Goal: Task Accomplishment & Management: Manage account settings

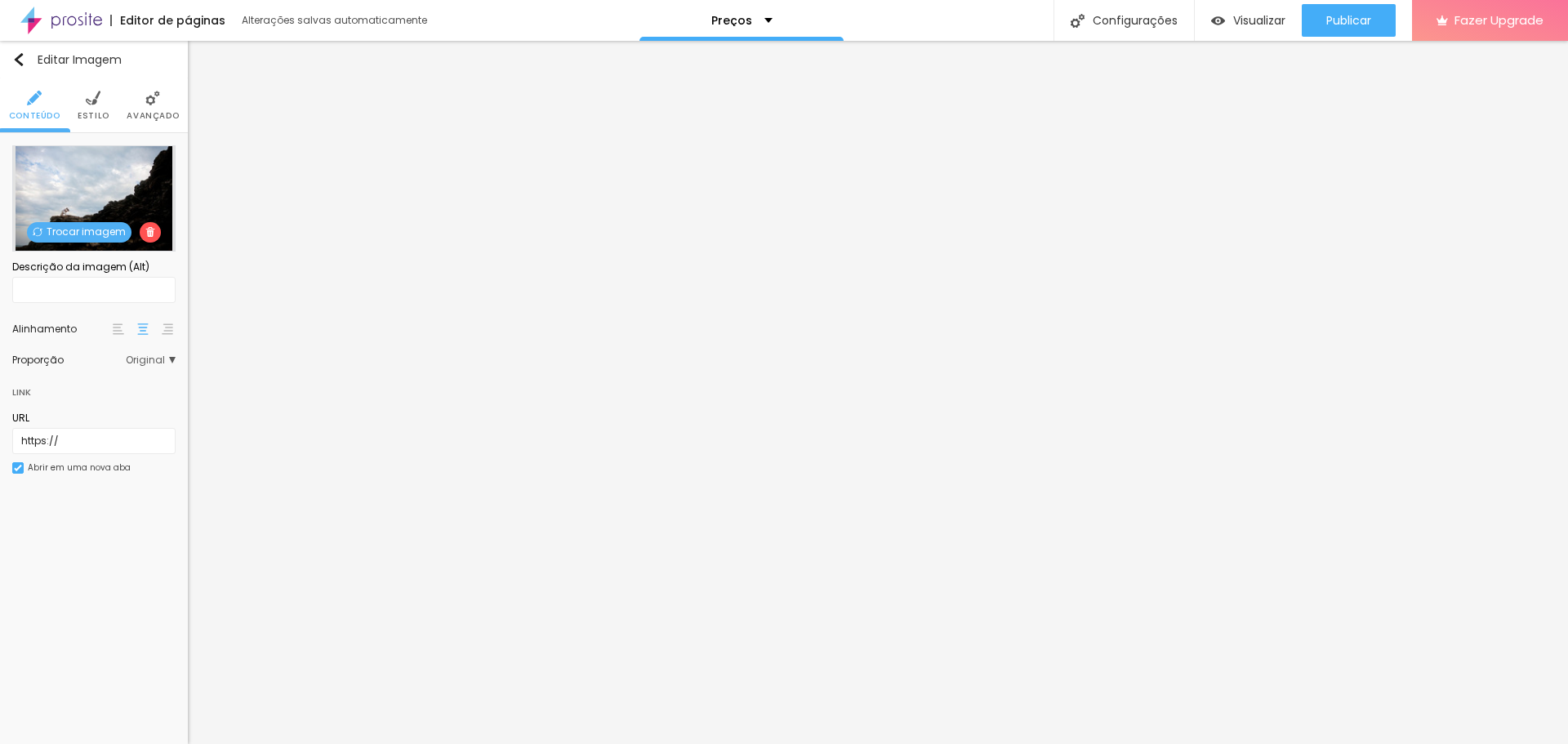
click at [97, 229] on span "Trocar imagem" at bounding box center [79, 232] width 105 height 20
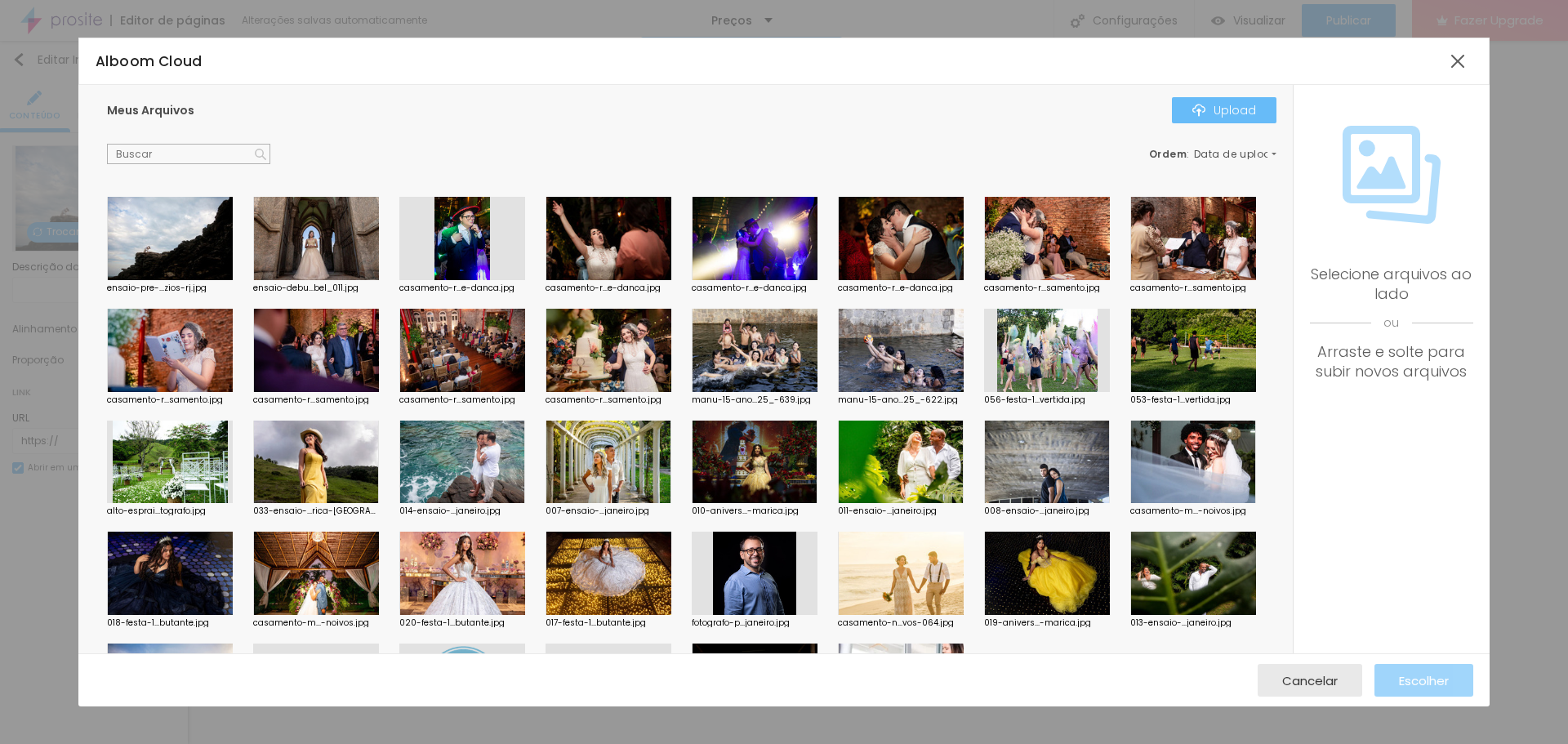
click at [1241, 108] on div "Upload" at bounding box center [1224, 110] width 63 height 13
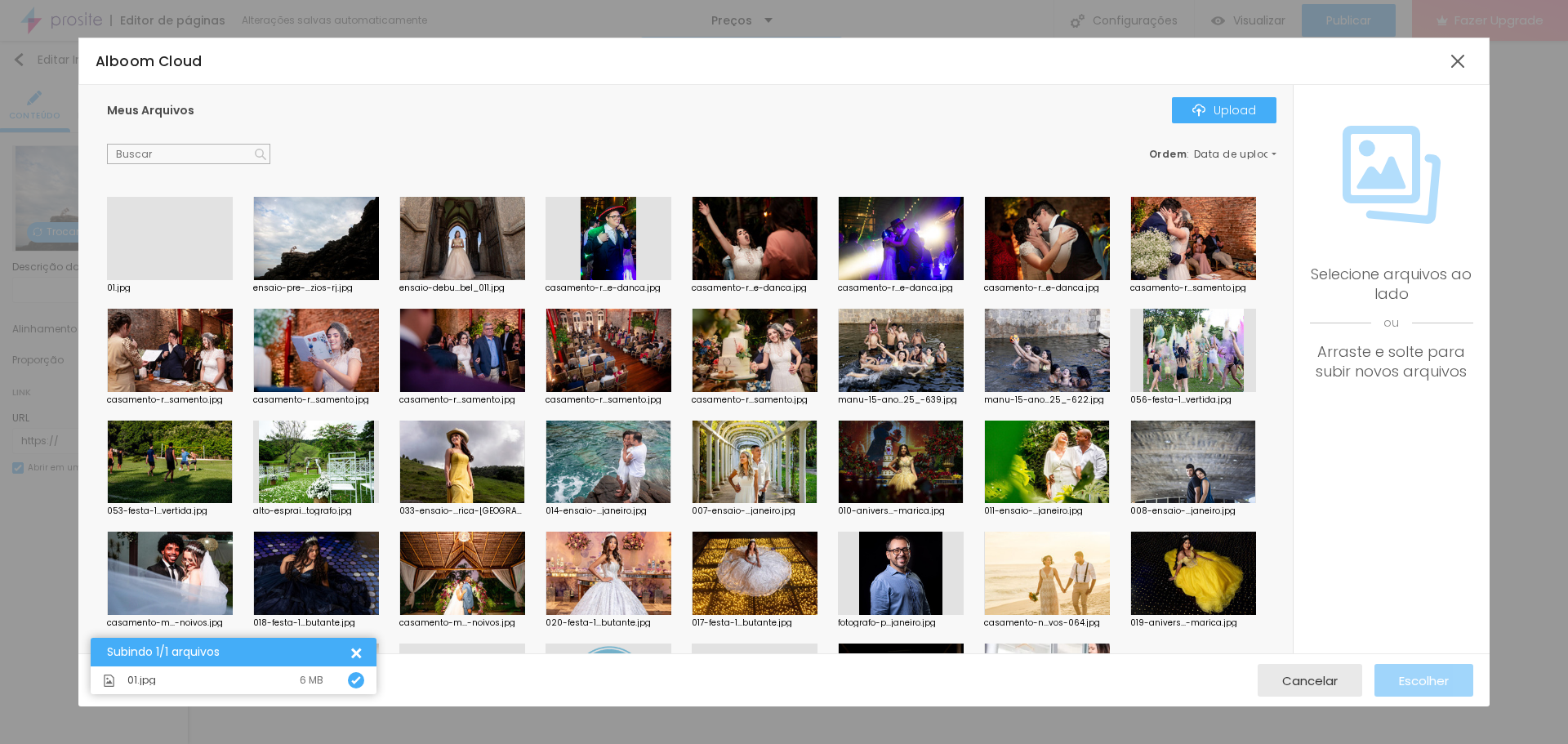
click at [142, 281] on div at bounding box center [170, 281] width 126 height 0
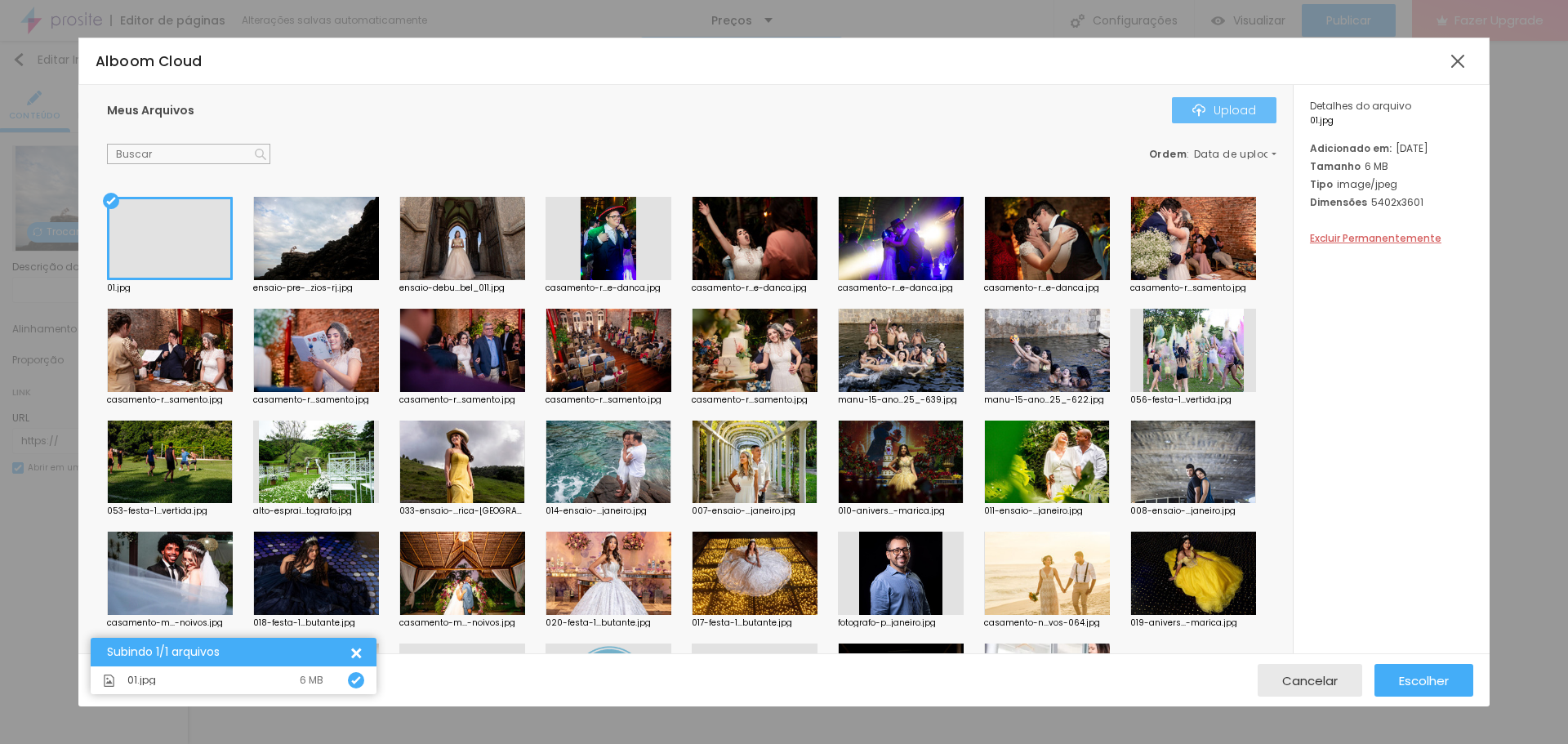
click at [1236, 105] on div "Upload" at bounding box center [1224, 110] width 63 height 13
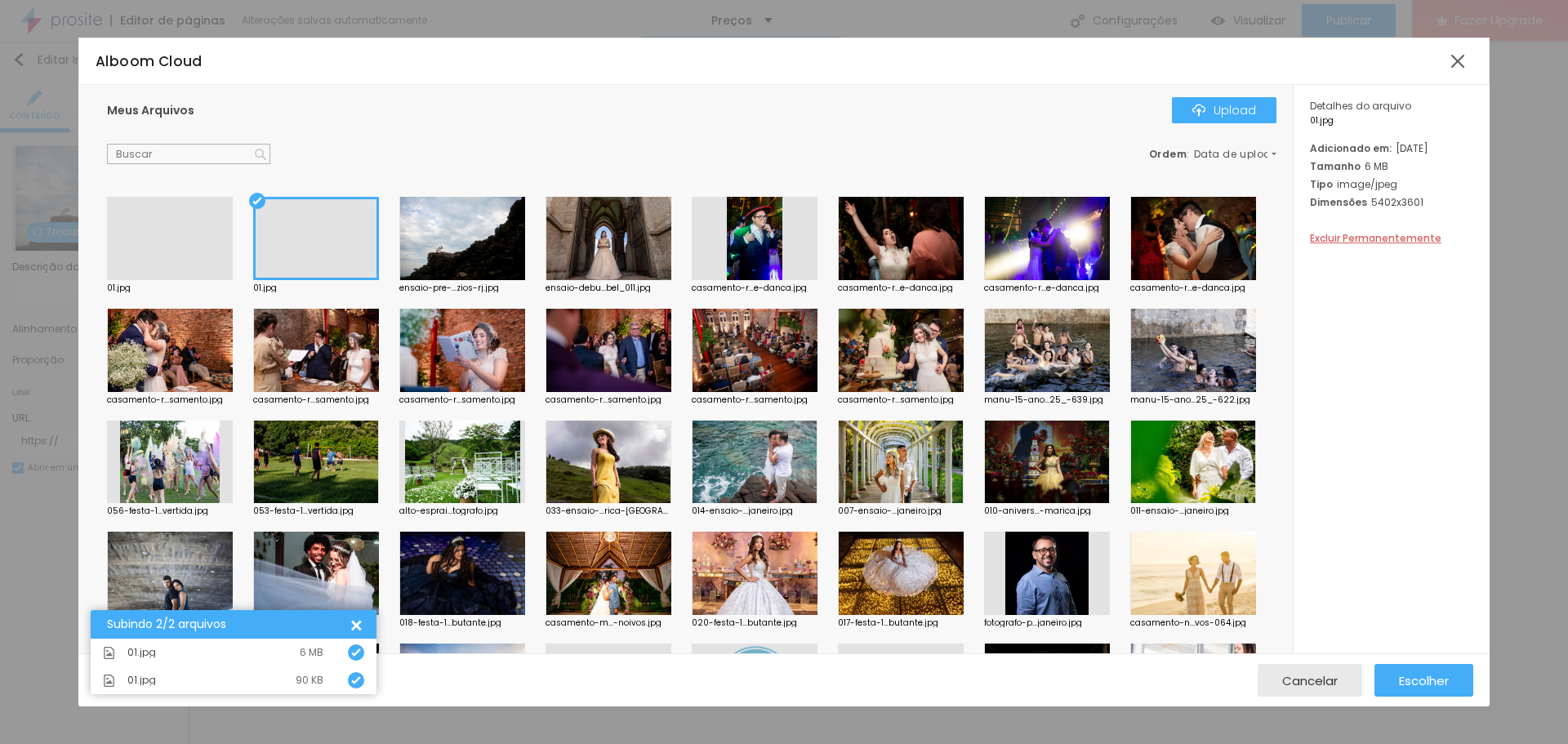
click at [142, 281] on div at bounding box center [170, 281] width 126 height 0
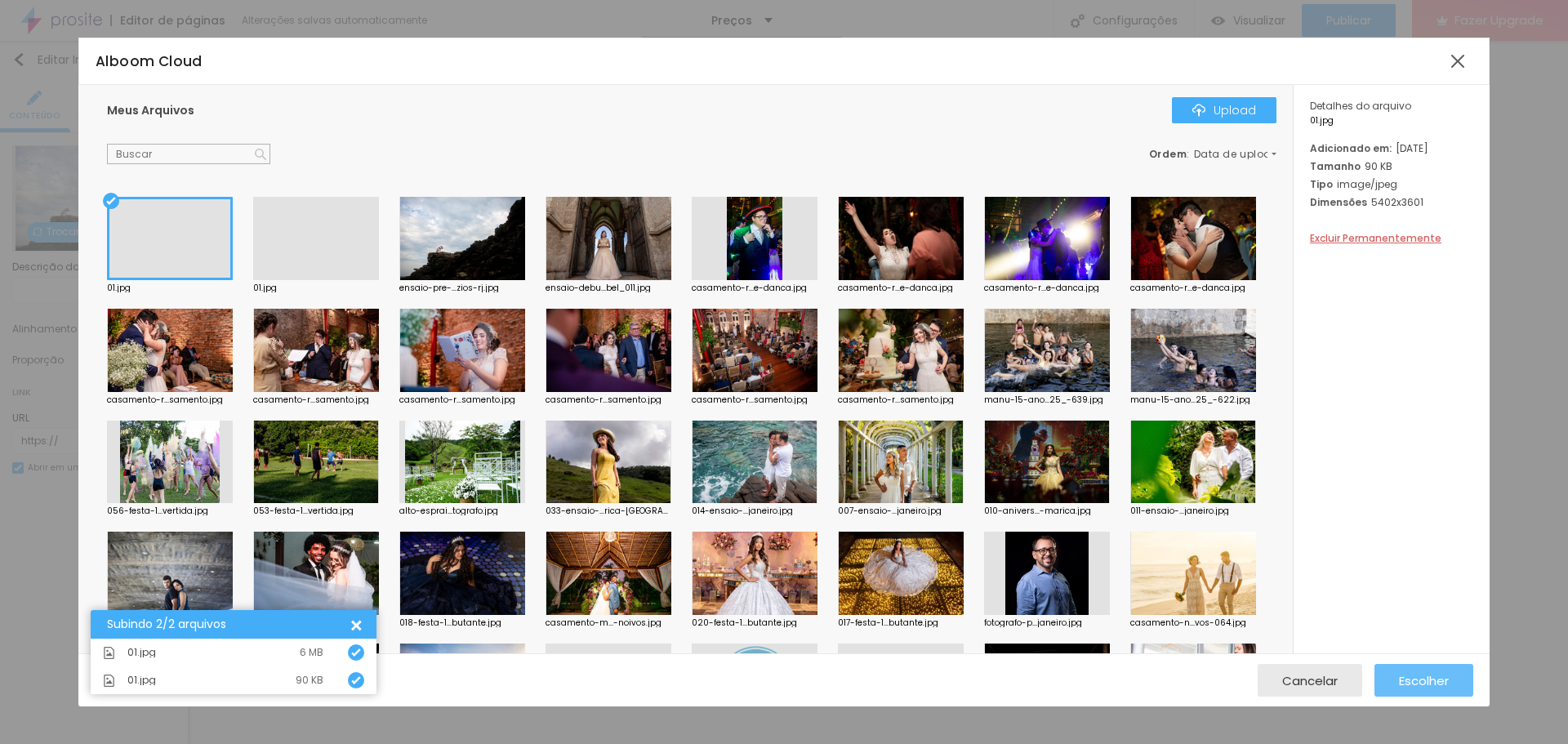
click at [1434, 680] on span "Escolher" at bounding box center [1424, 681] width 50 height 14
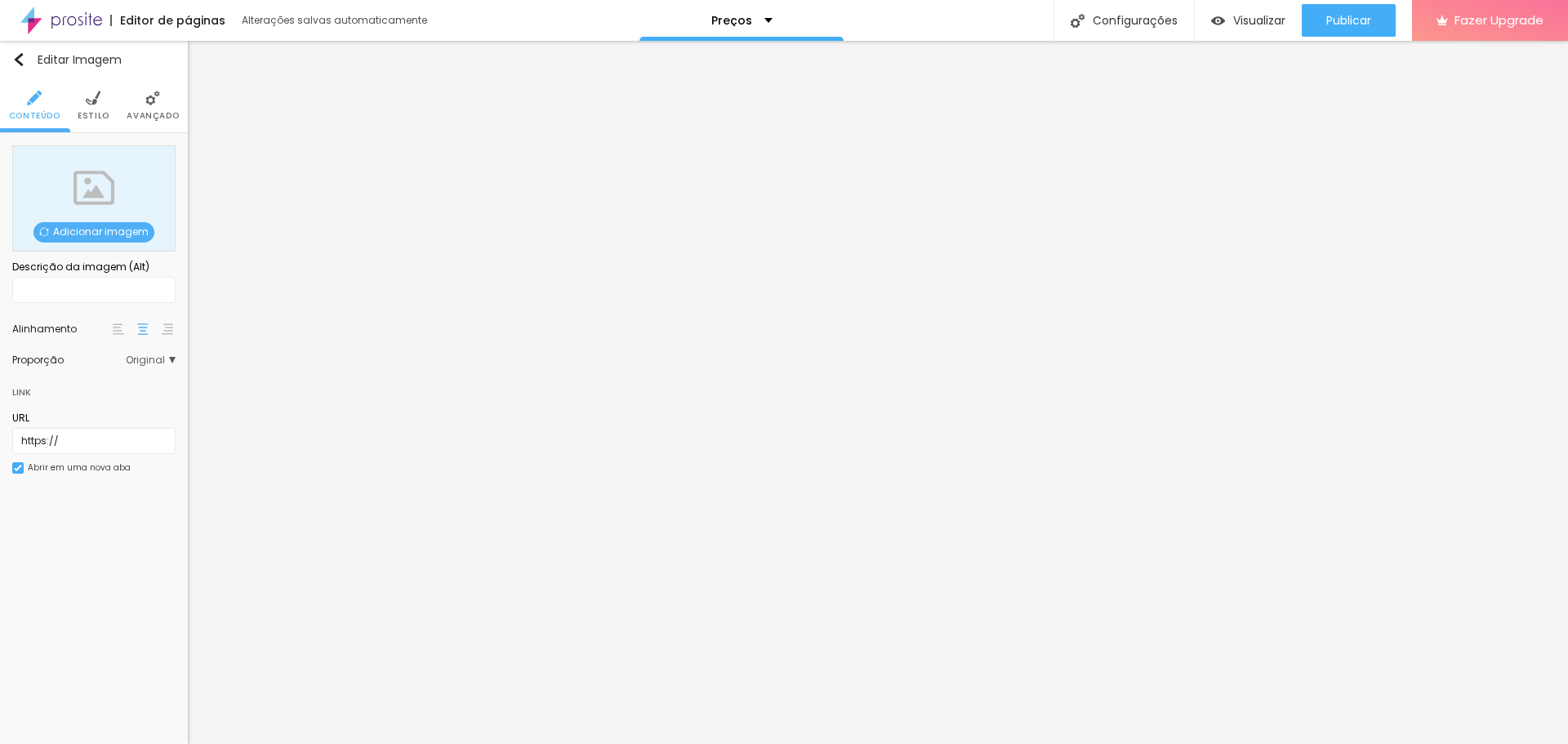
click at [103, 109] on li "Estilo" at bounding box center [93, 105] width 32 height 54
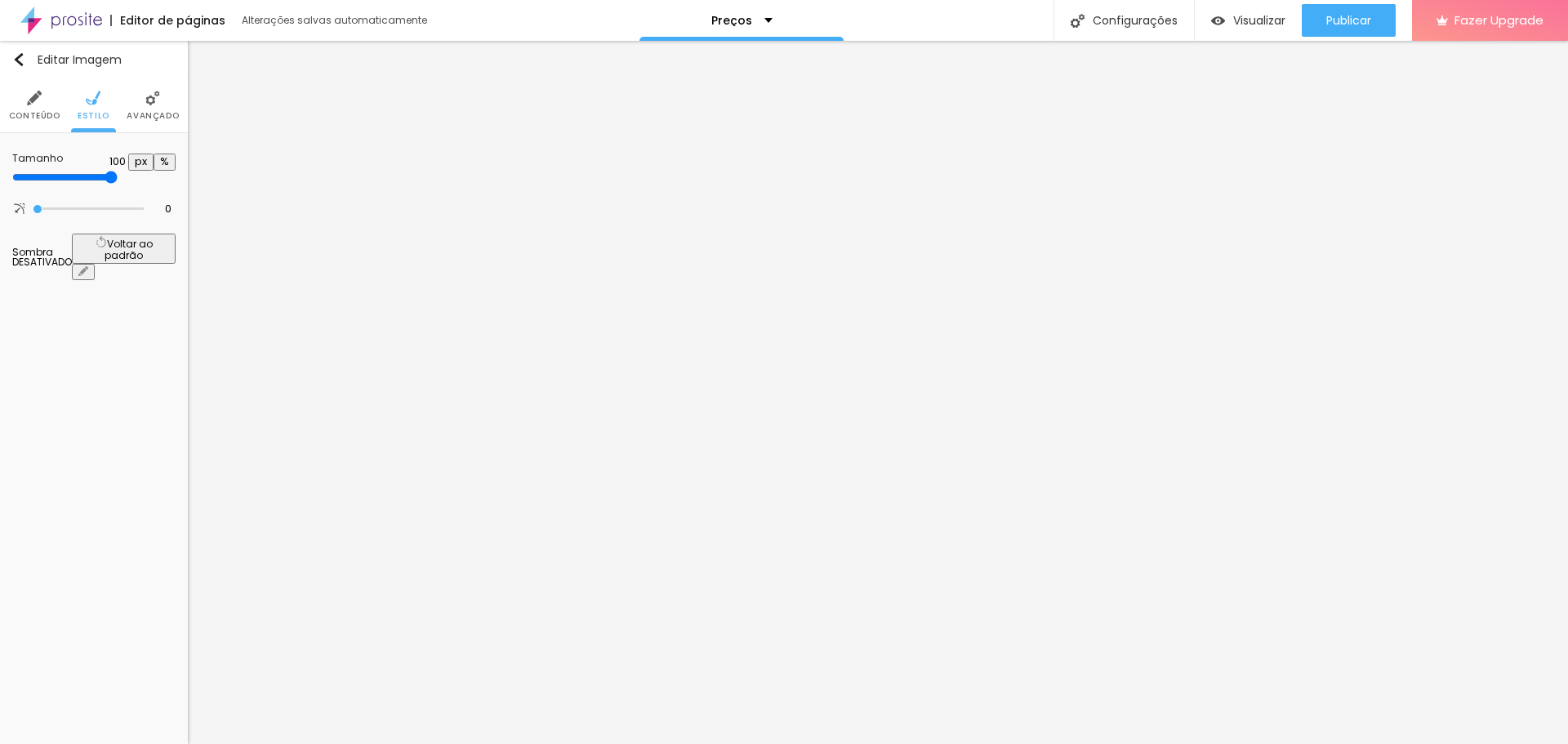
click at [160, 104] on li "Avançado" at bounding box center [152, 105] width 52 height 54
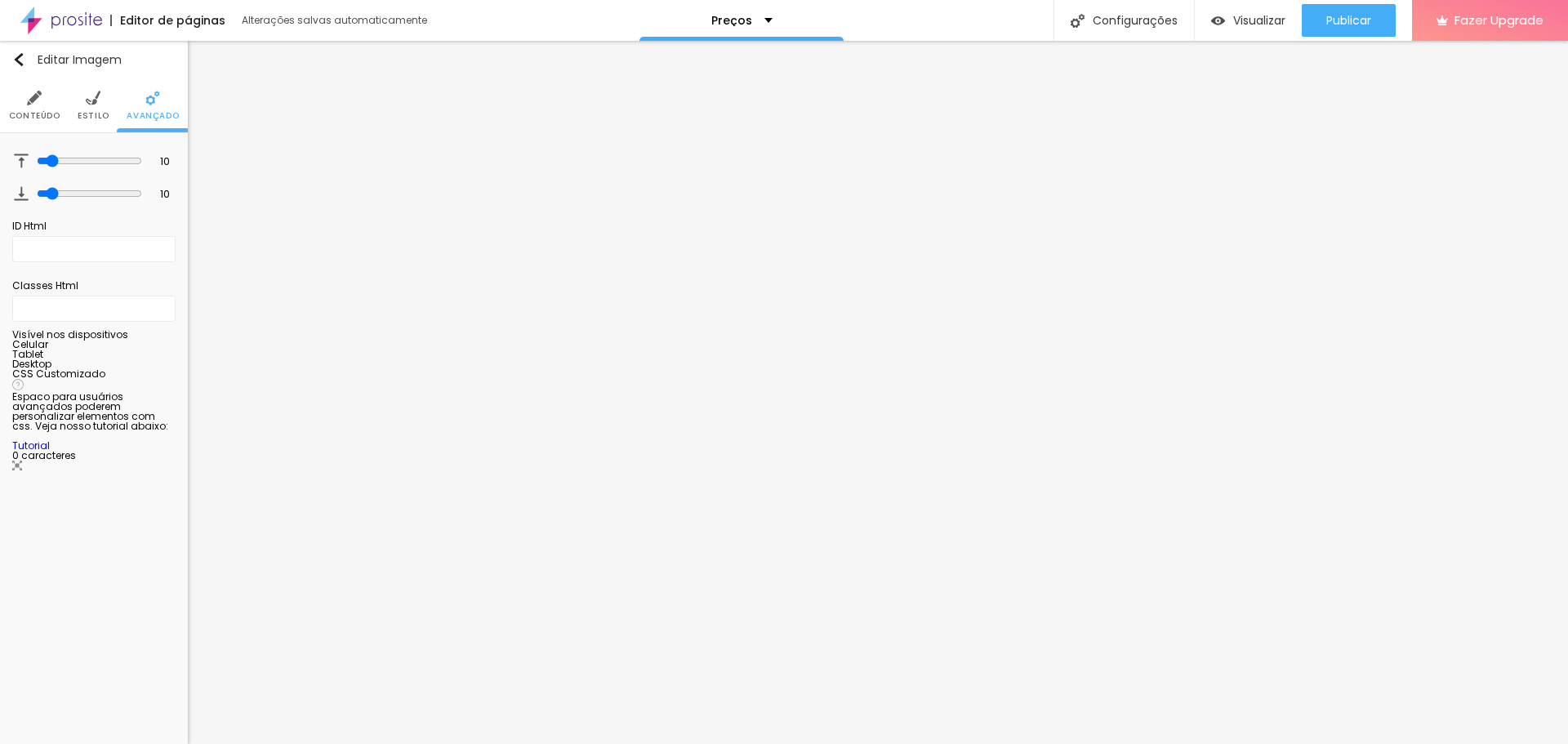
click at [86, 113] on span "Estilo" at bounding box center [93, 115] width 32 height 8
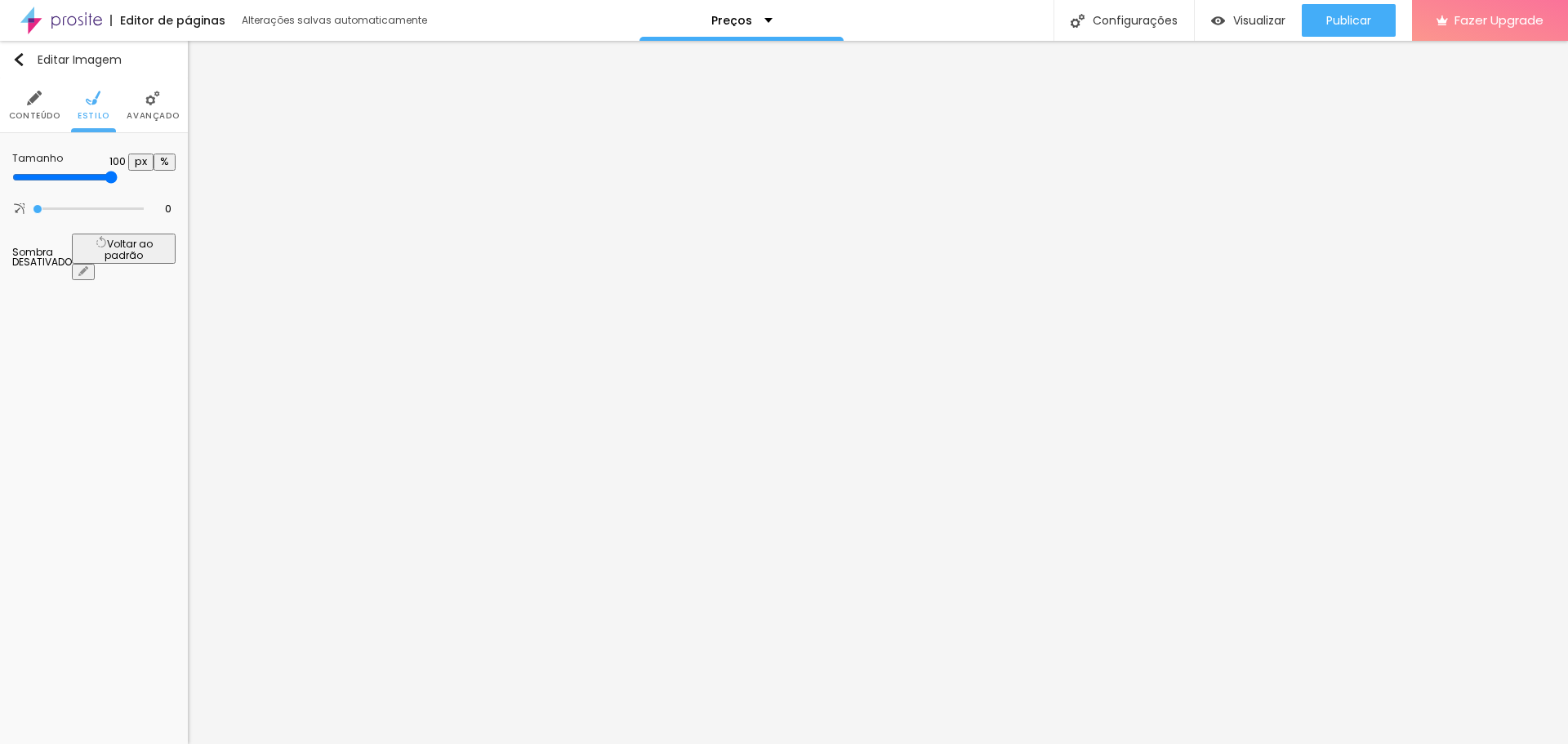
click at [45, 112] on span "Conteúdo" at bounding box center [34, 115] width 52 height 8
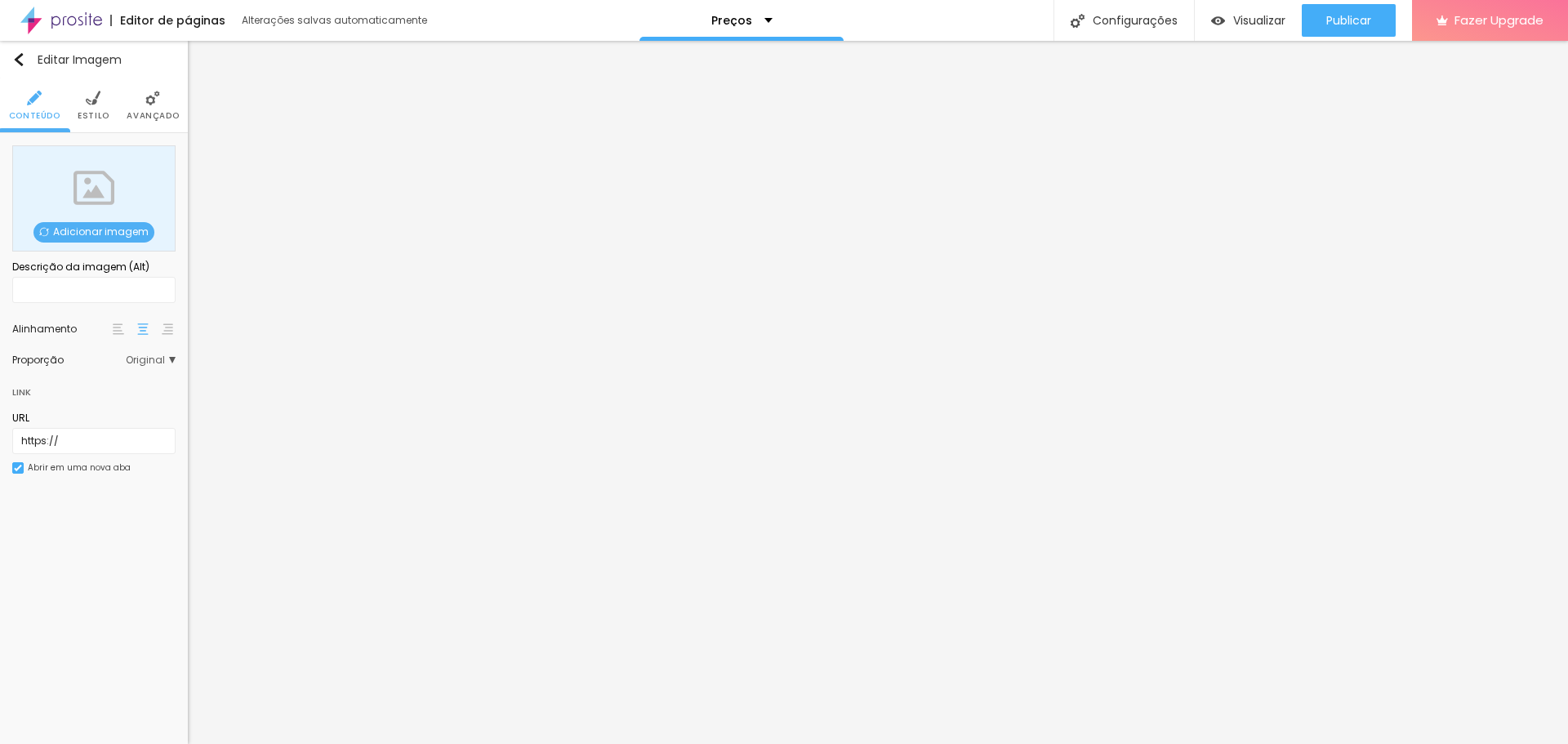
click at [137, 355] on span "Original" at bounding box center [150, 360] width 50 height 10
click at [102, 379] on span "Cinema" at bounding box center [108, 383] width 92 height 10
click at [107, 406] on span "Padrão" at bounding box center [111, 405] width 97 height 10
click at [104, 427] on span "Quadrado" at bounding box center [89, 427] width 53 height 14
click at [105, 452] on span "Original" at bounding box center [118, 449] width 111 height 10
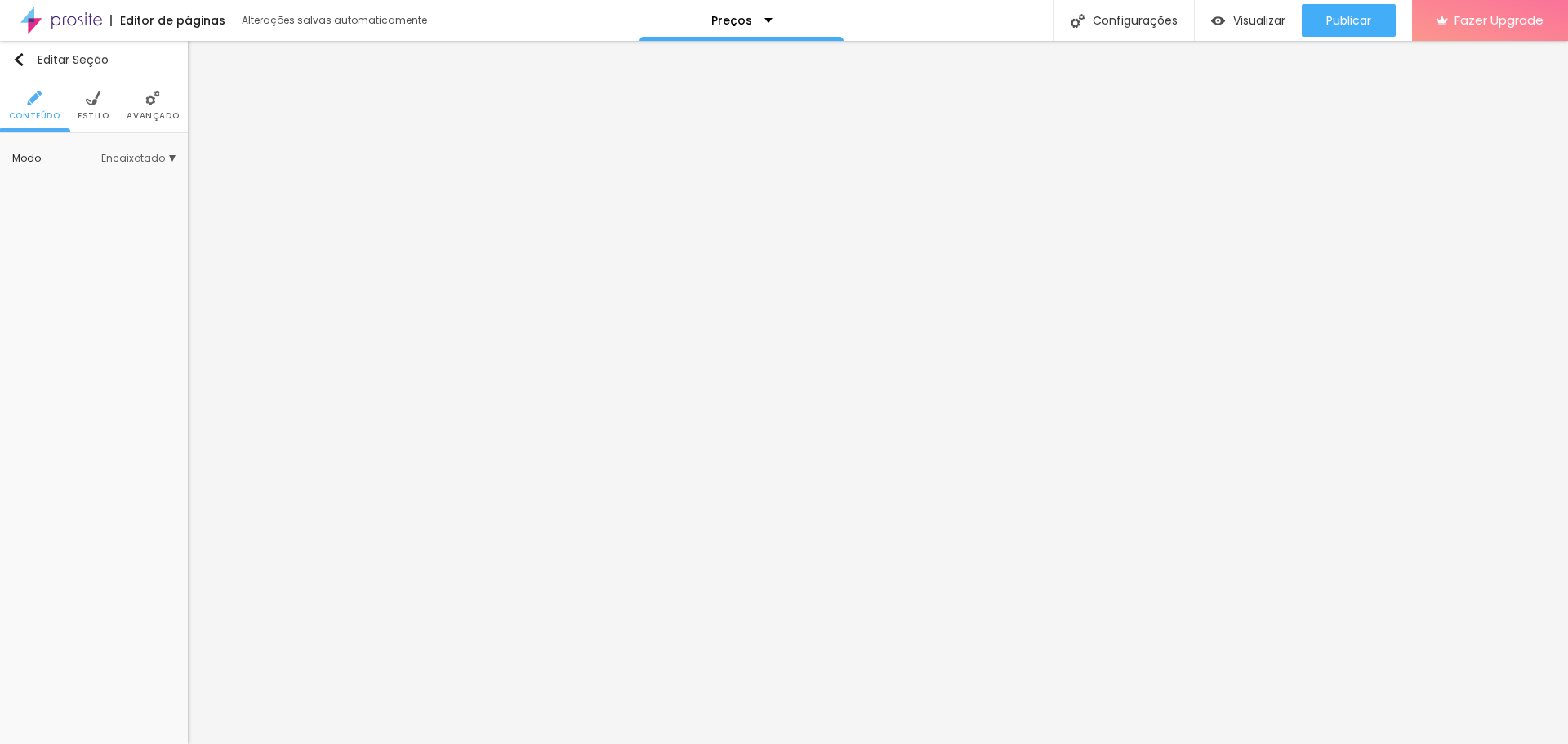
click at [154, 156] on span "Encaixotado" at bounding box center [138, 158] width 75 height 10
click at [113, 202] on span "Completo" at bounding box center [118, 204] width 111 height 10
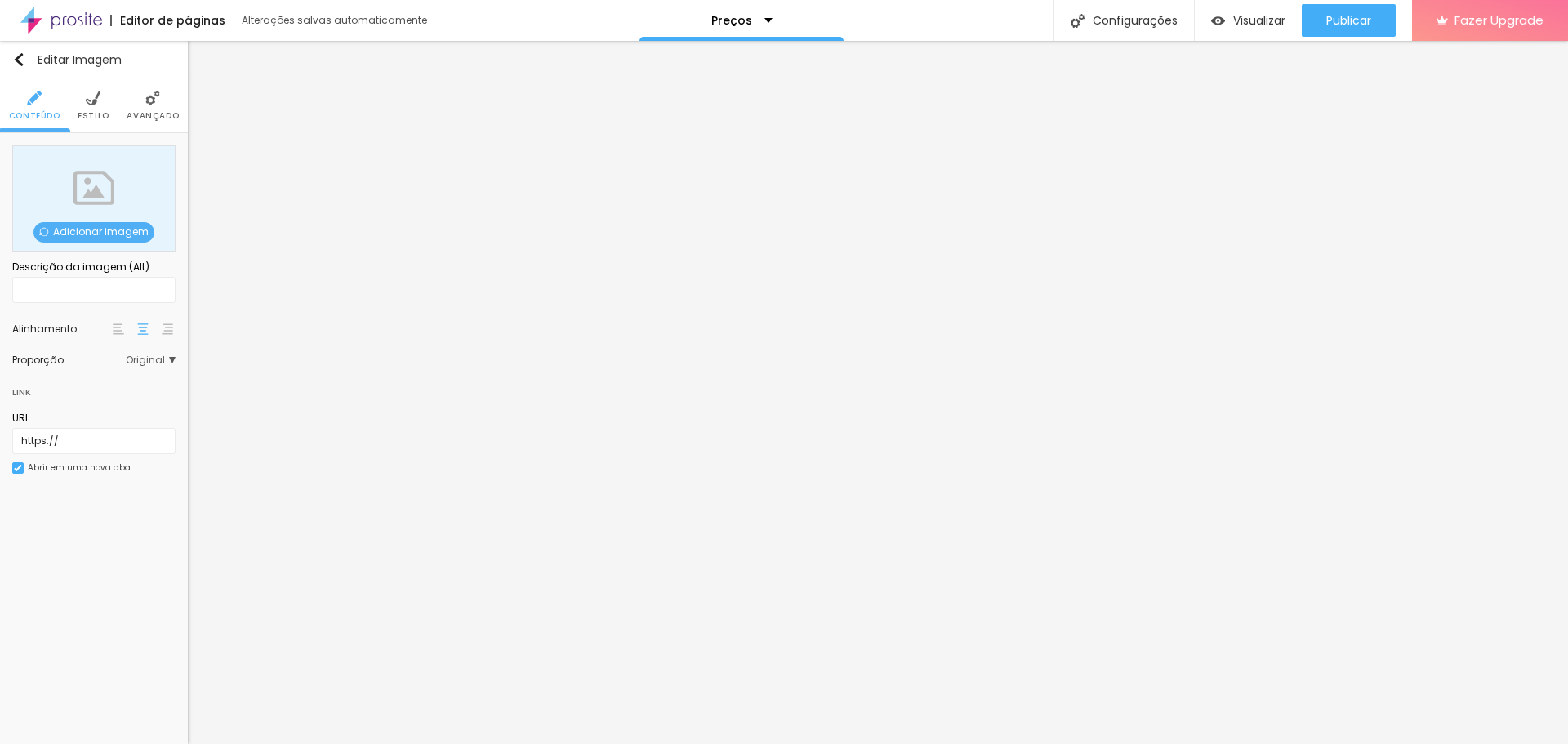
click at [102, 234] on span "Adicionar imagem" at bounding box center [93, 232] width 120 height 20
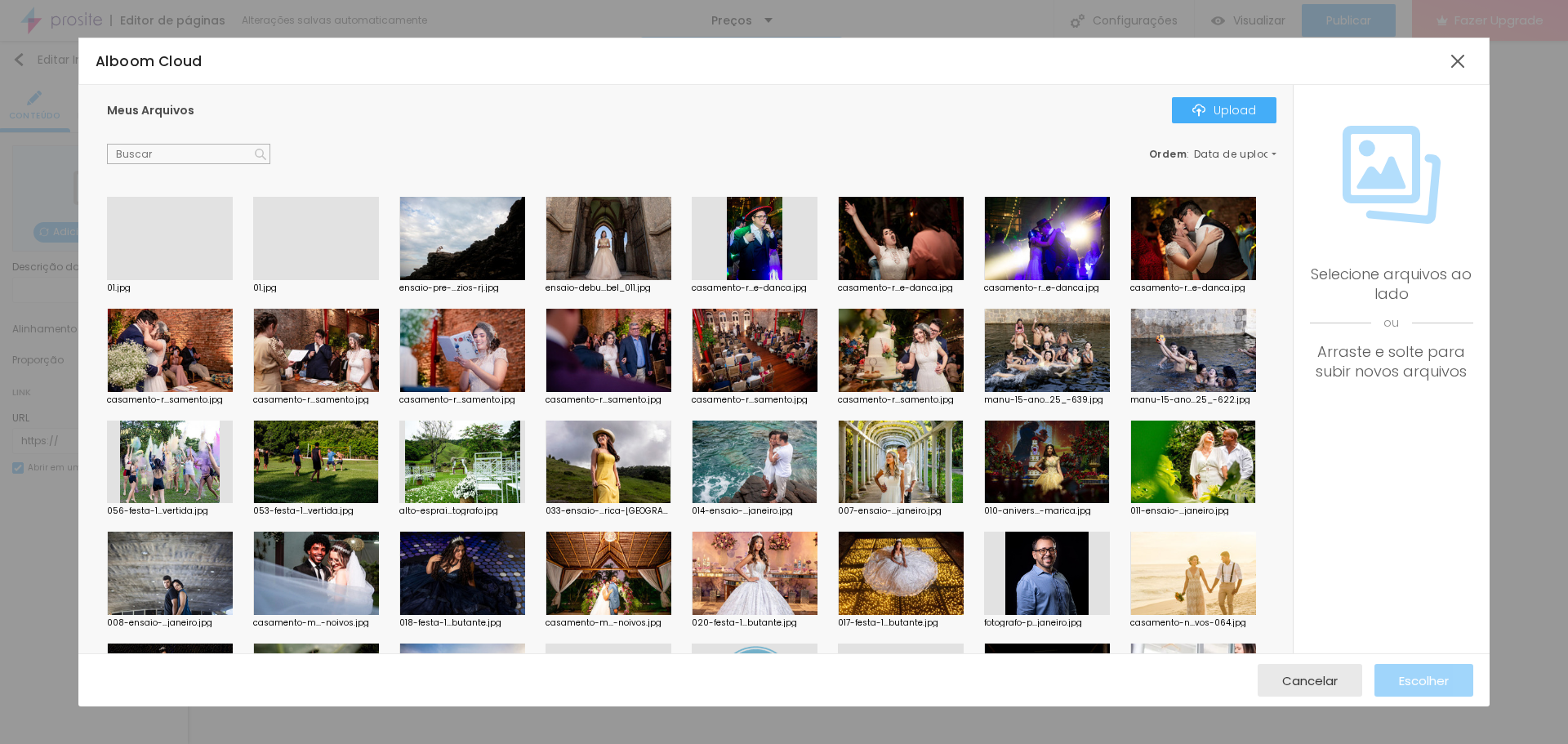
click at [332, 281] on div at bounding box center [316, 281] width 126 height 0
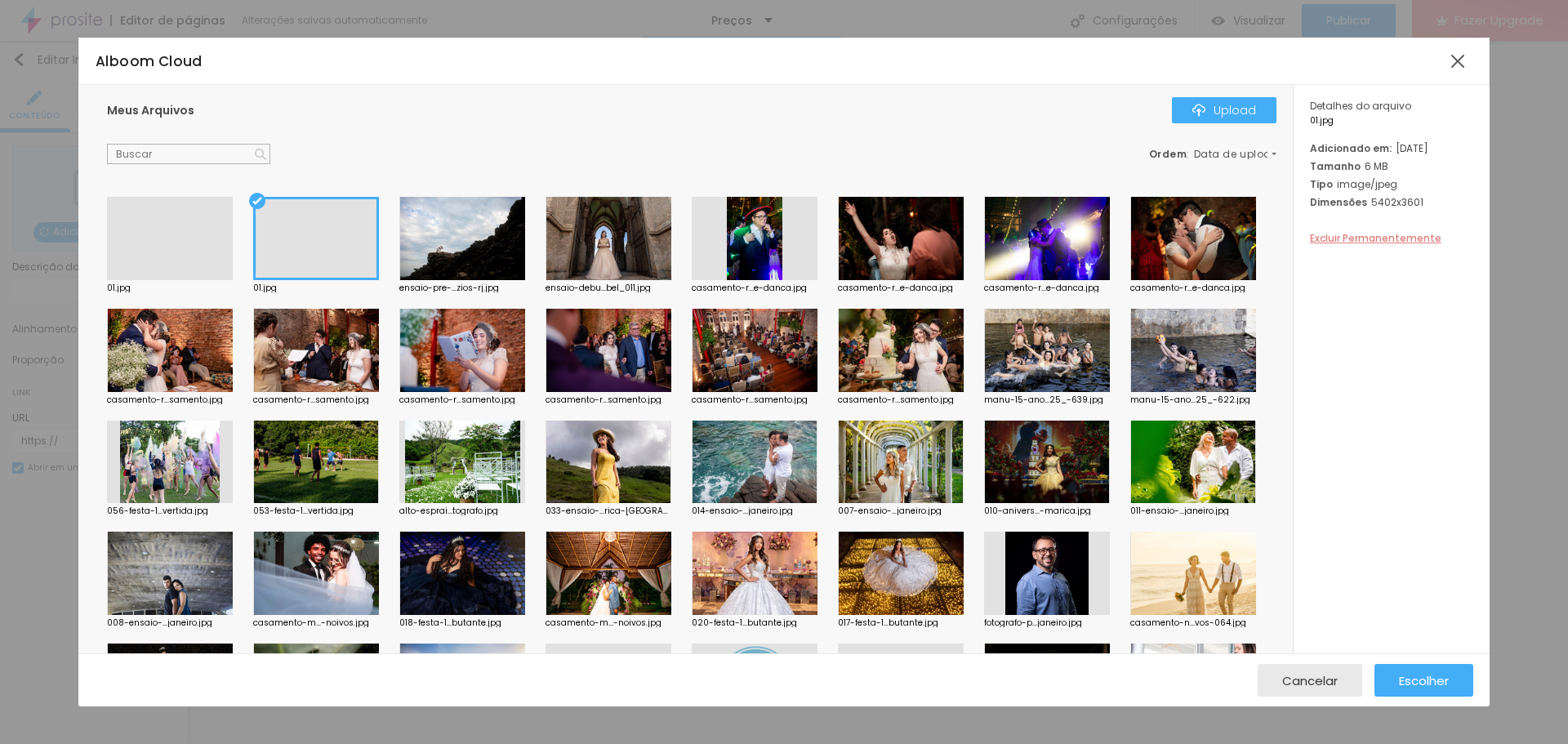
click at [1381, 245] on span "Excluir Permanentemente" at bounding box center [1376, 238] width 132 height 14
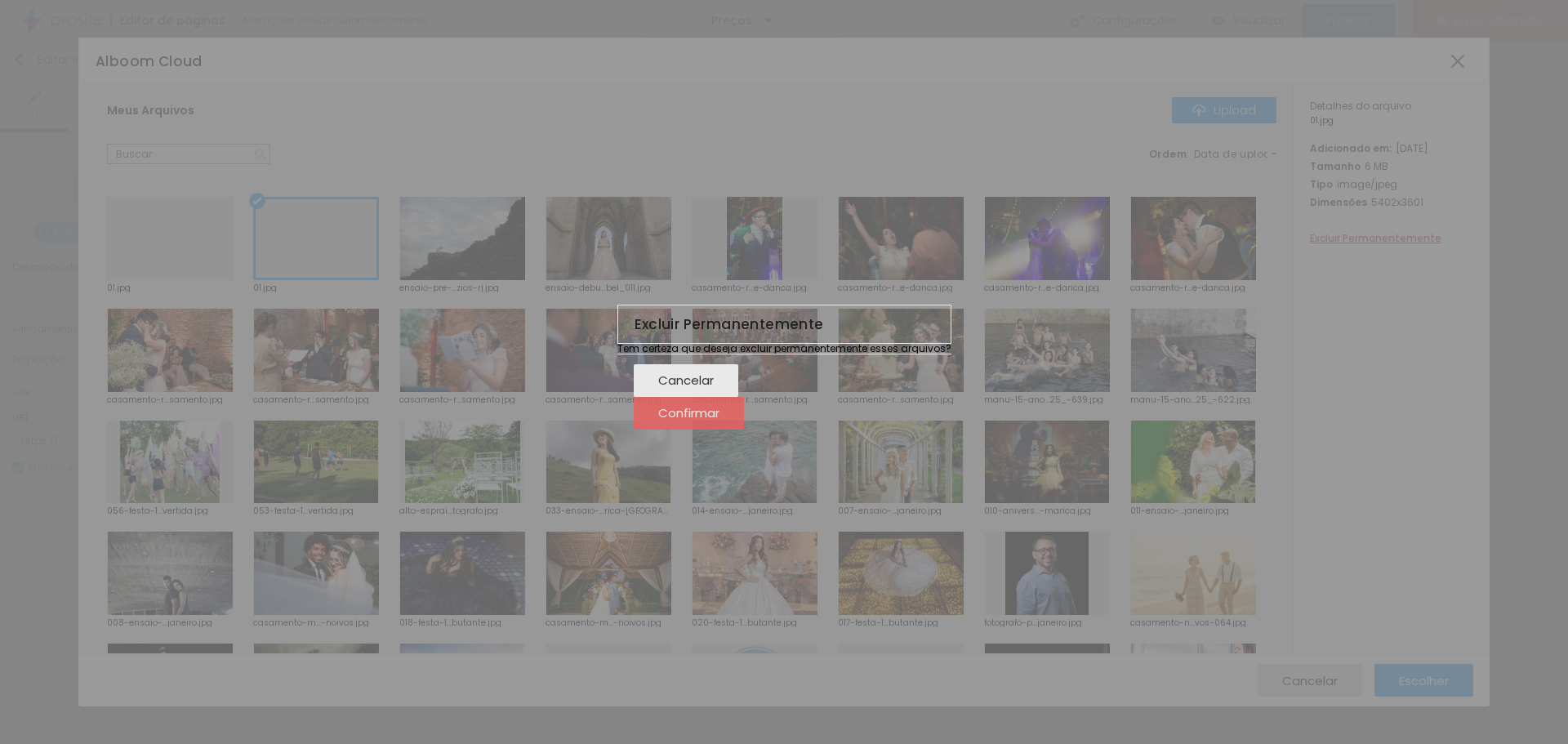
click at [719, 419] on span "Confirmar" at bounding box center [689, 413] width 62 height 14
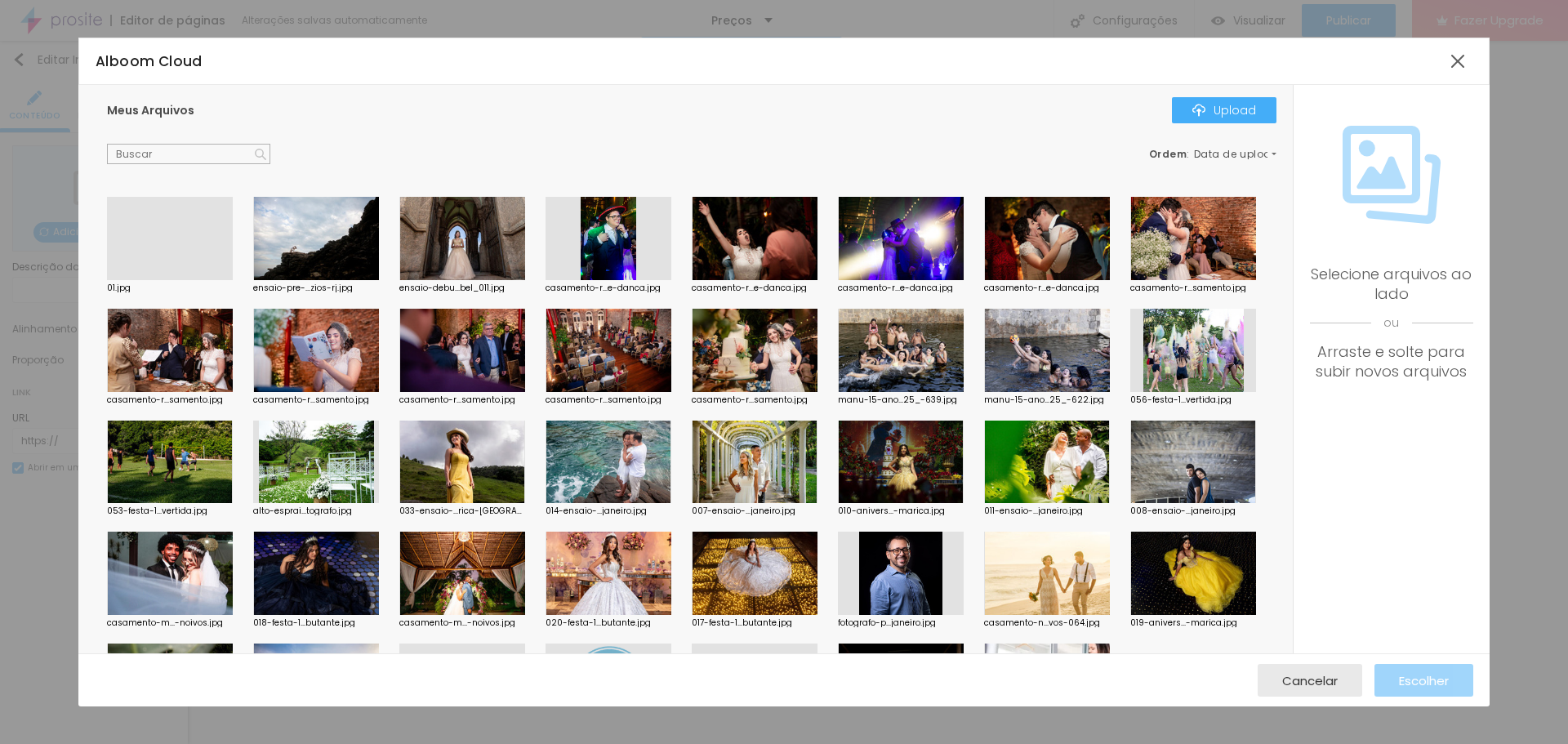
click at [303, 230] on div at bounding box center [316, 238] width 126 height 84
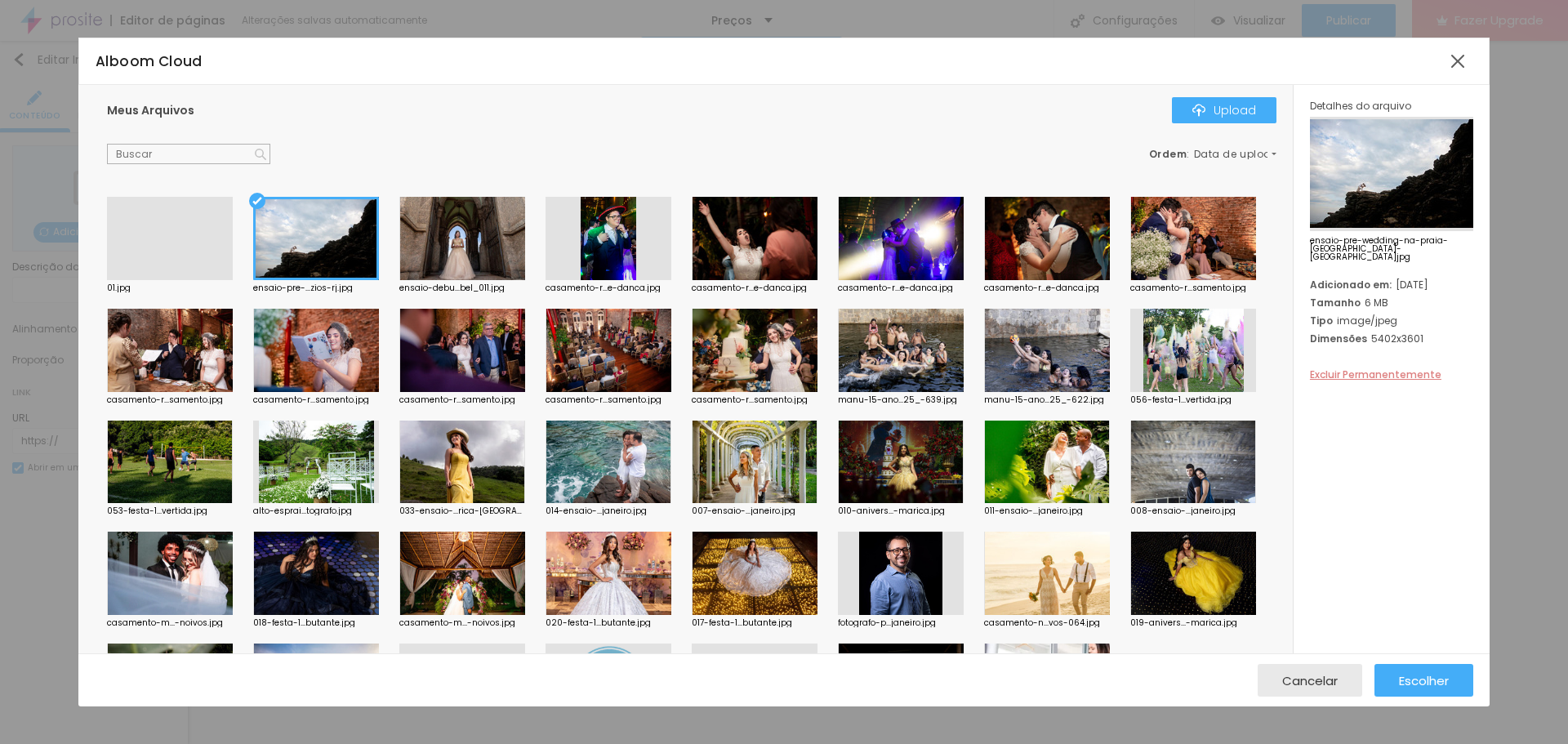
click at [1390, 369] on span "Excluir Permanentemente" at bounding box center [1376, 375] width 132 height 14
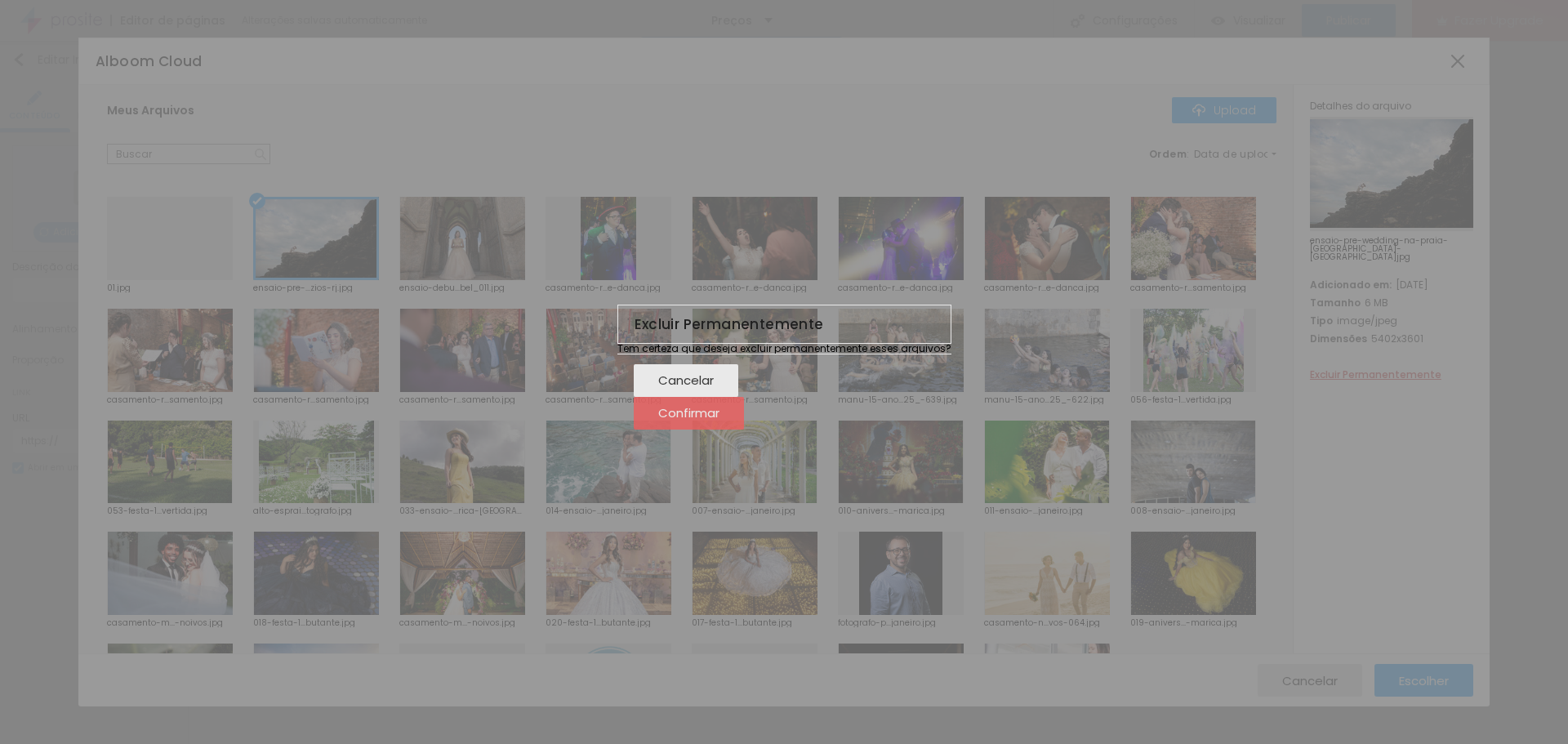
click at [719, 419] on span "Confirmar" at bounding box center [689, 413] width 62 height 14
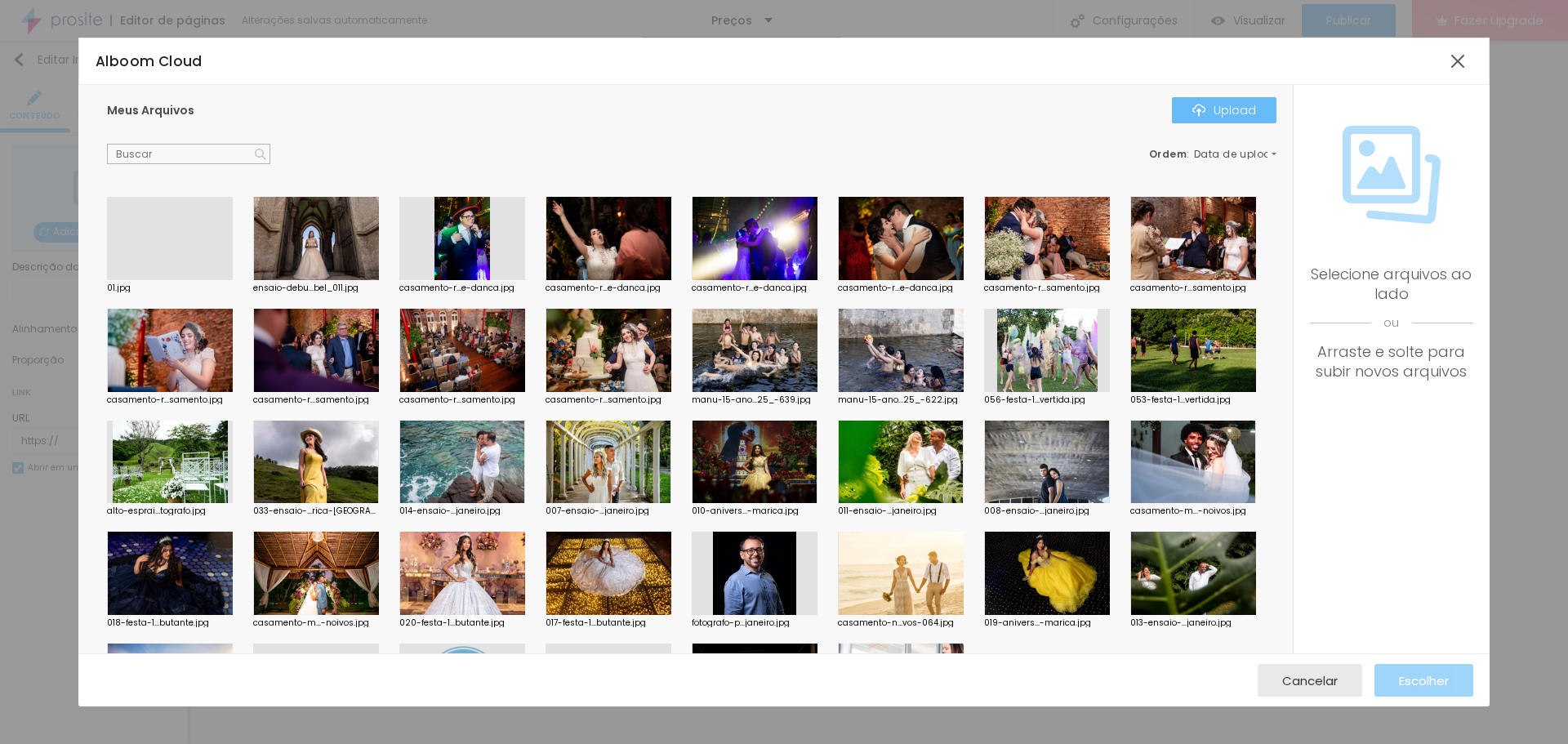
click at [1229, 109] on div "Upload" at bounding box center [1224, 110] width 63 height 13
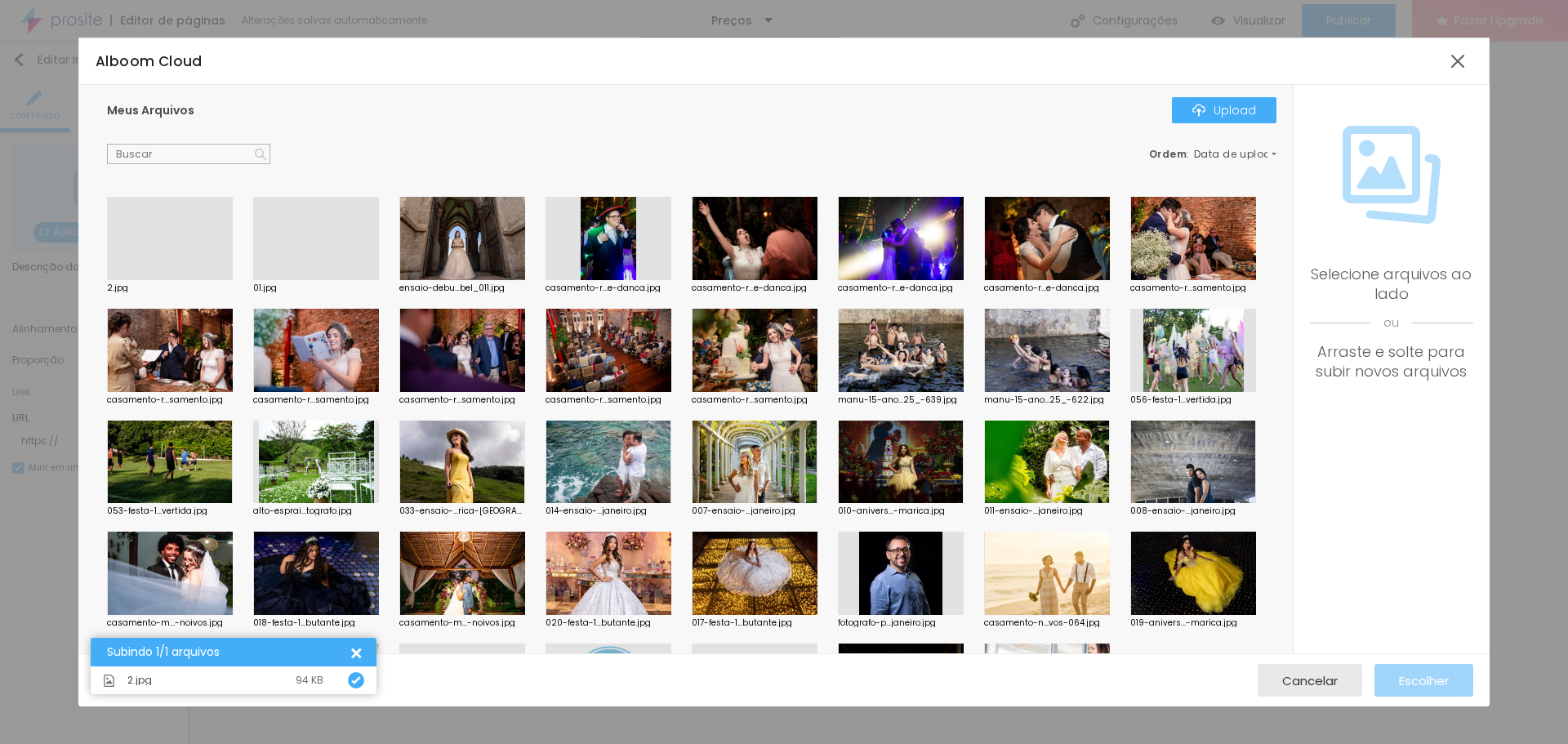
click at [195, 281] on div at bounding box center [170, 281] width 126 height 0
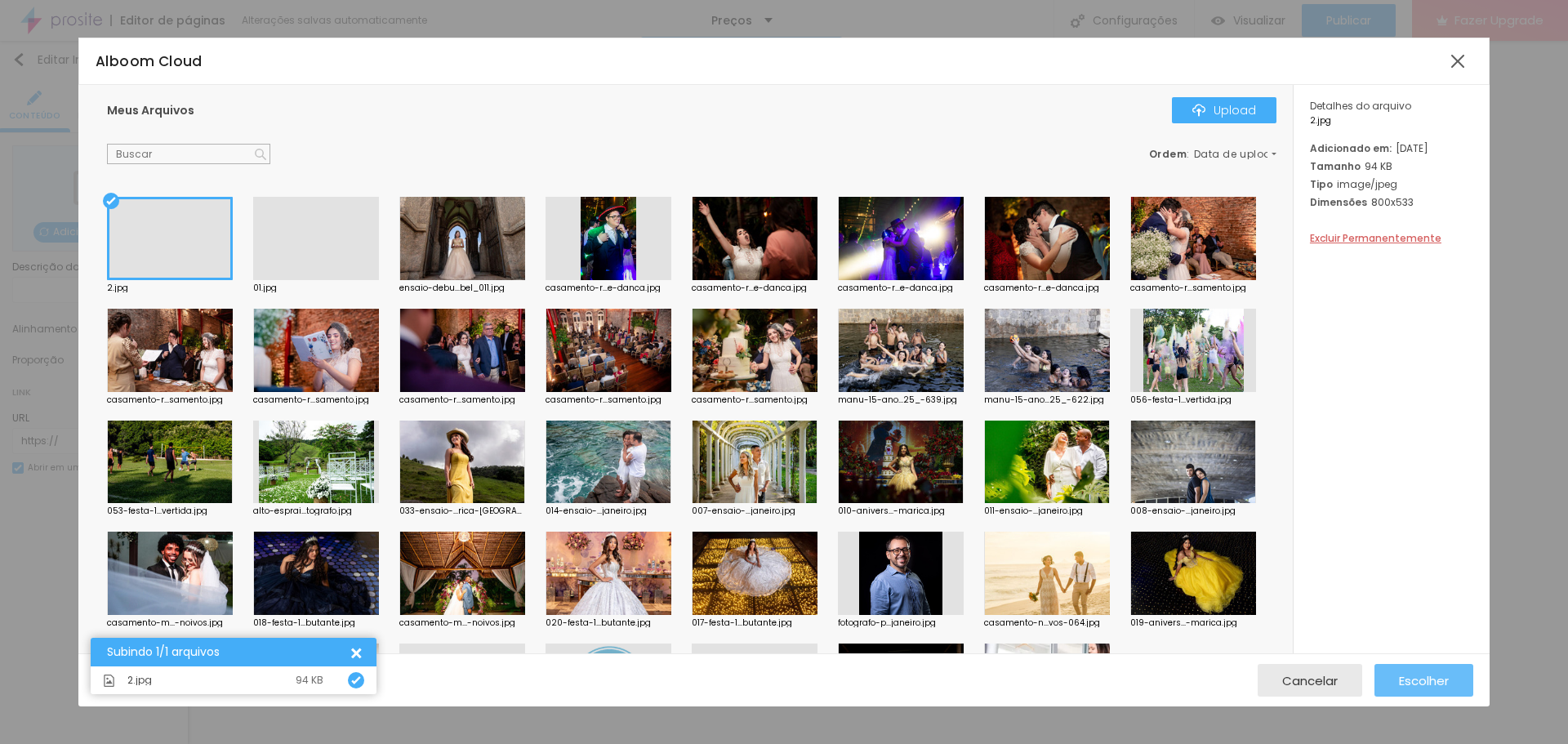
click at [1431, 675] on span "Escolher" at bounding box center [1424, 681] width 50 height 14
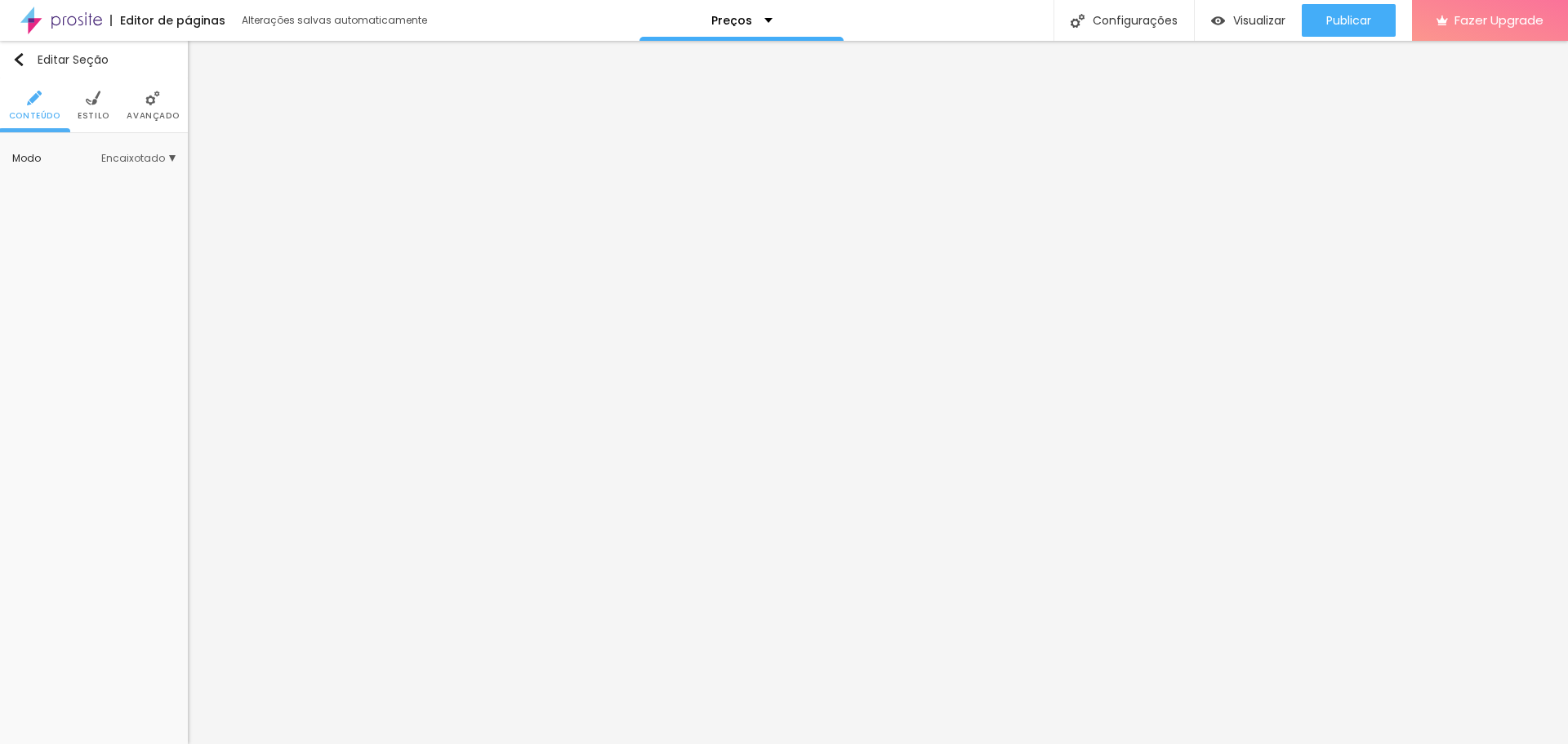
click at [144, 163] on span "Encaixotado" at bounding box center [138, 158] width 75 height 10
click at [120, 202] on span "Completo" at bounding box center [118, 204] width 111 height 10
click at [17, 57] on img "button" at bounding box center [18, 59] width 13 height 13
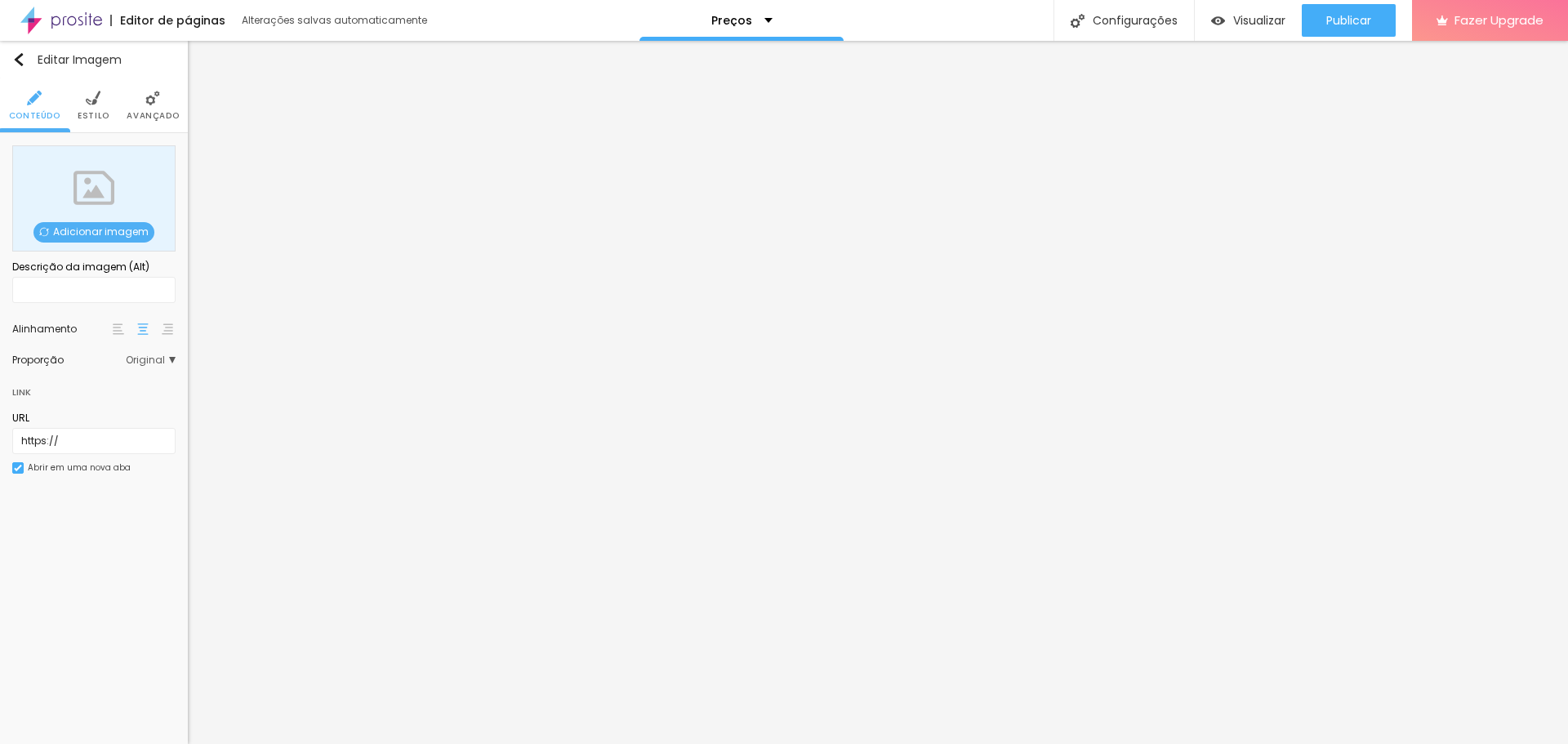
click at [92, 244] on div "Adicionar imagem" at bounding box center [94, 198] width 164 height 106
click at [91, 230] on span "Adicionar imagem" at bounding box center [93, 232] width 120 height 20
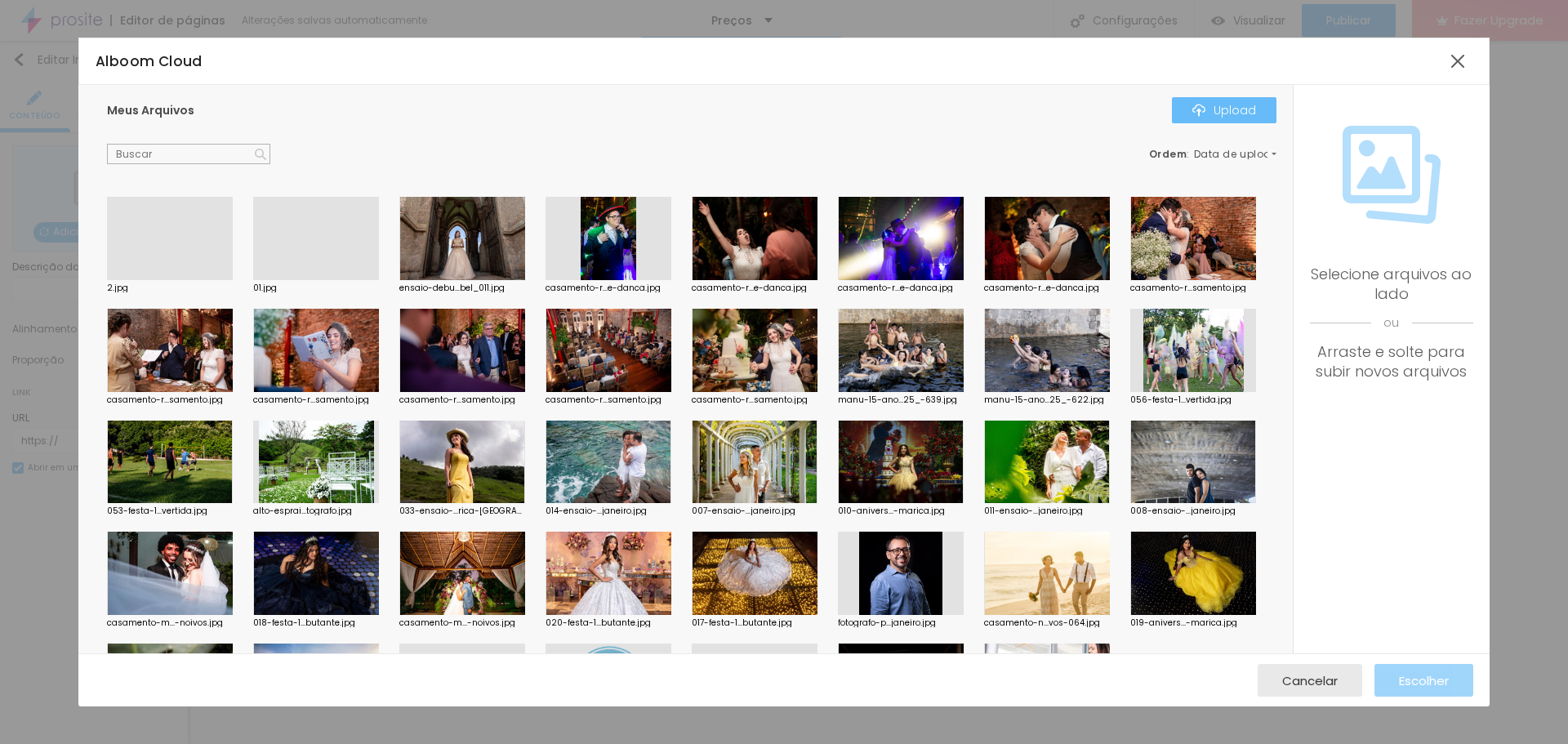
click at [1220, 117] on div "Upload" at bounding box center [1224, 110] width 63 height 13
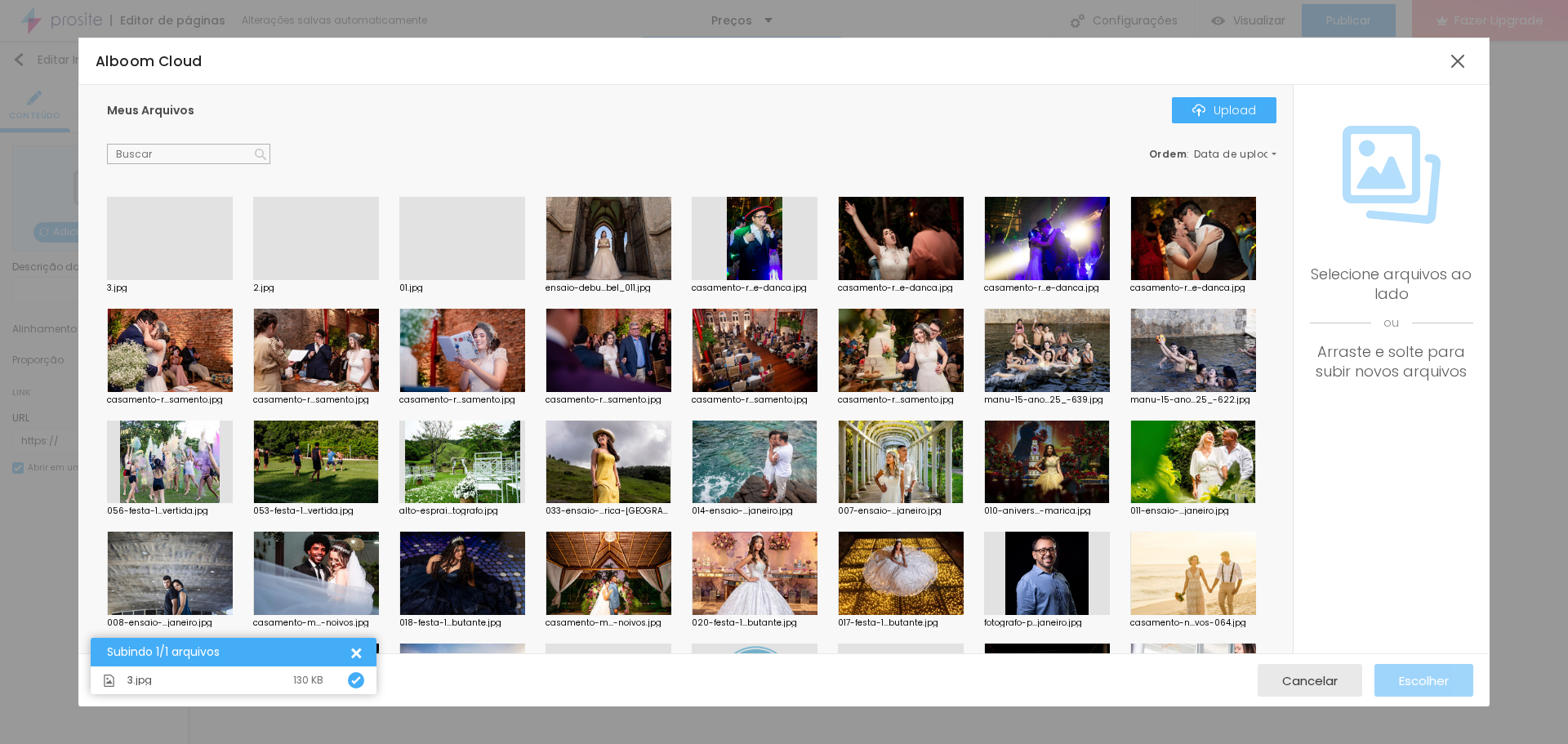
click at [150, 281] on div at bounding box center [170, 281] width 126 height 0
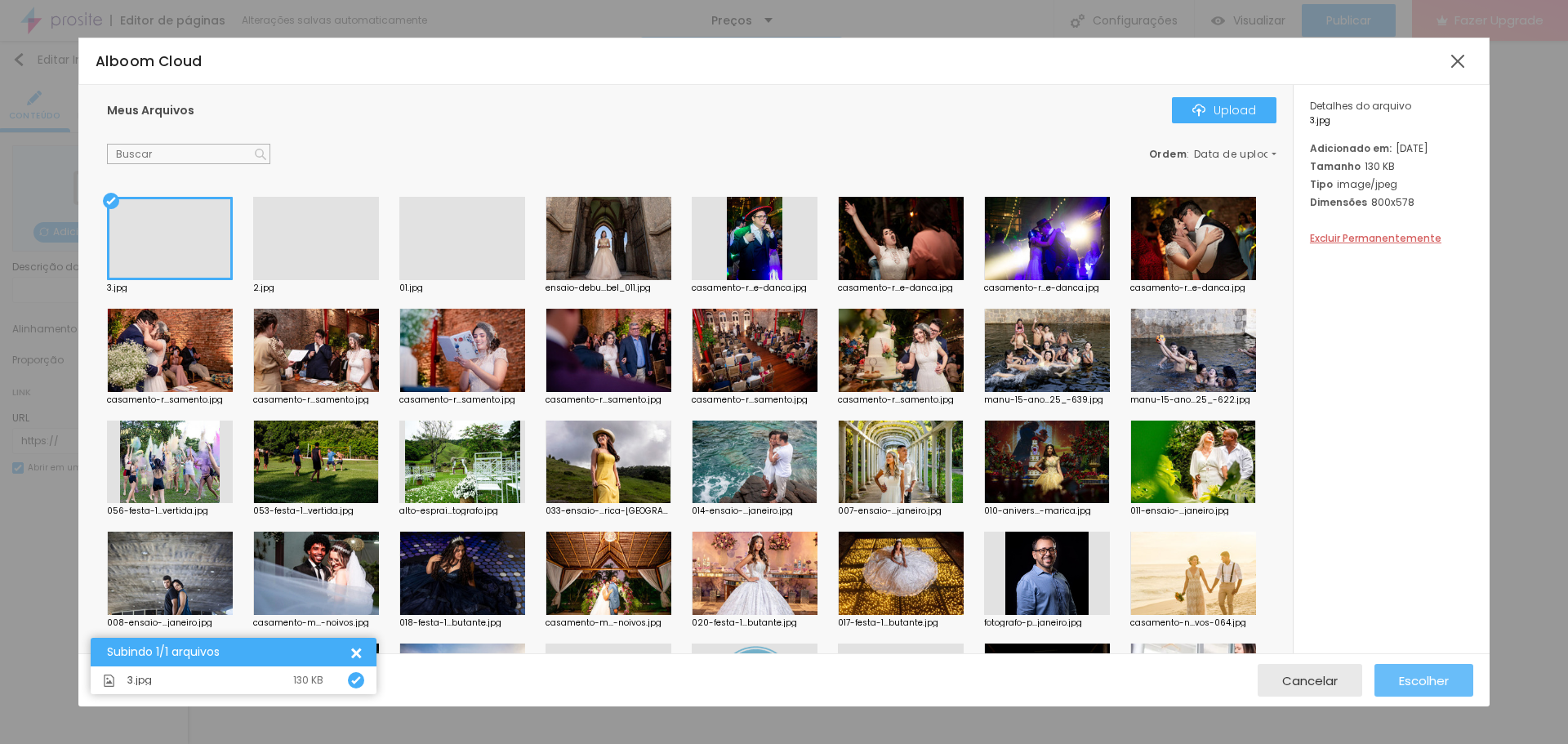
click at [1440, 677] on span "Escolher" at bounding box center [1424, 681] width 50 height 14
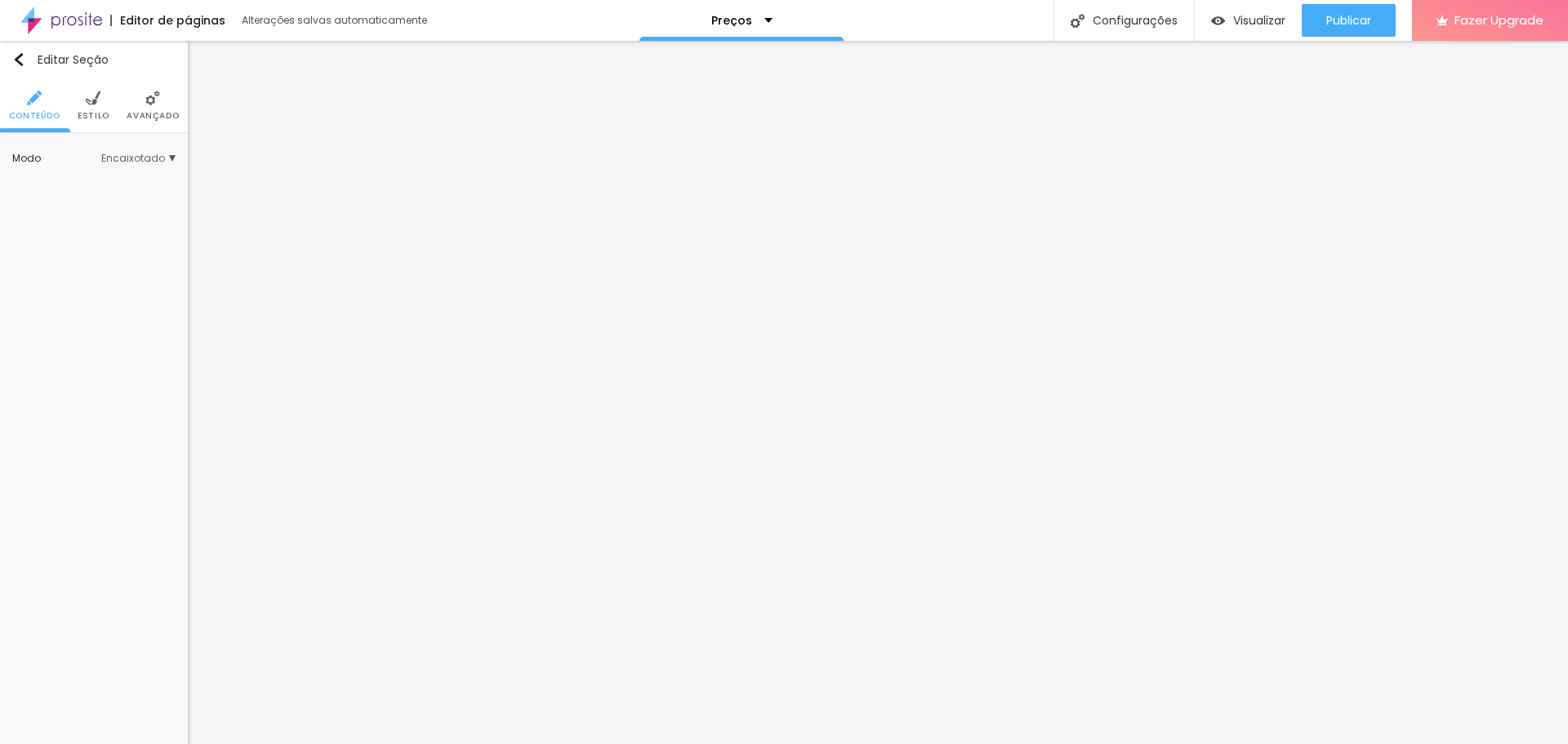
click at [142, 155] on span "Encaixotado" at bounding box center [138, 158] width 75 height 10
drag, startPoint x: 111, startPoint y: 187, endPoint x: 109, endPoint y: 208, distance: 21.1
click at [109, 208] on ul "Encaixotado Completo" at bounding box center [100, 193] width 151 height 44
click at [109, 208] on span "Completo" at bounding box center [87, 204] width 50 height 14
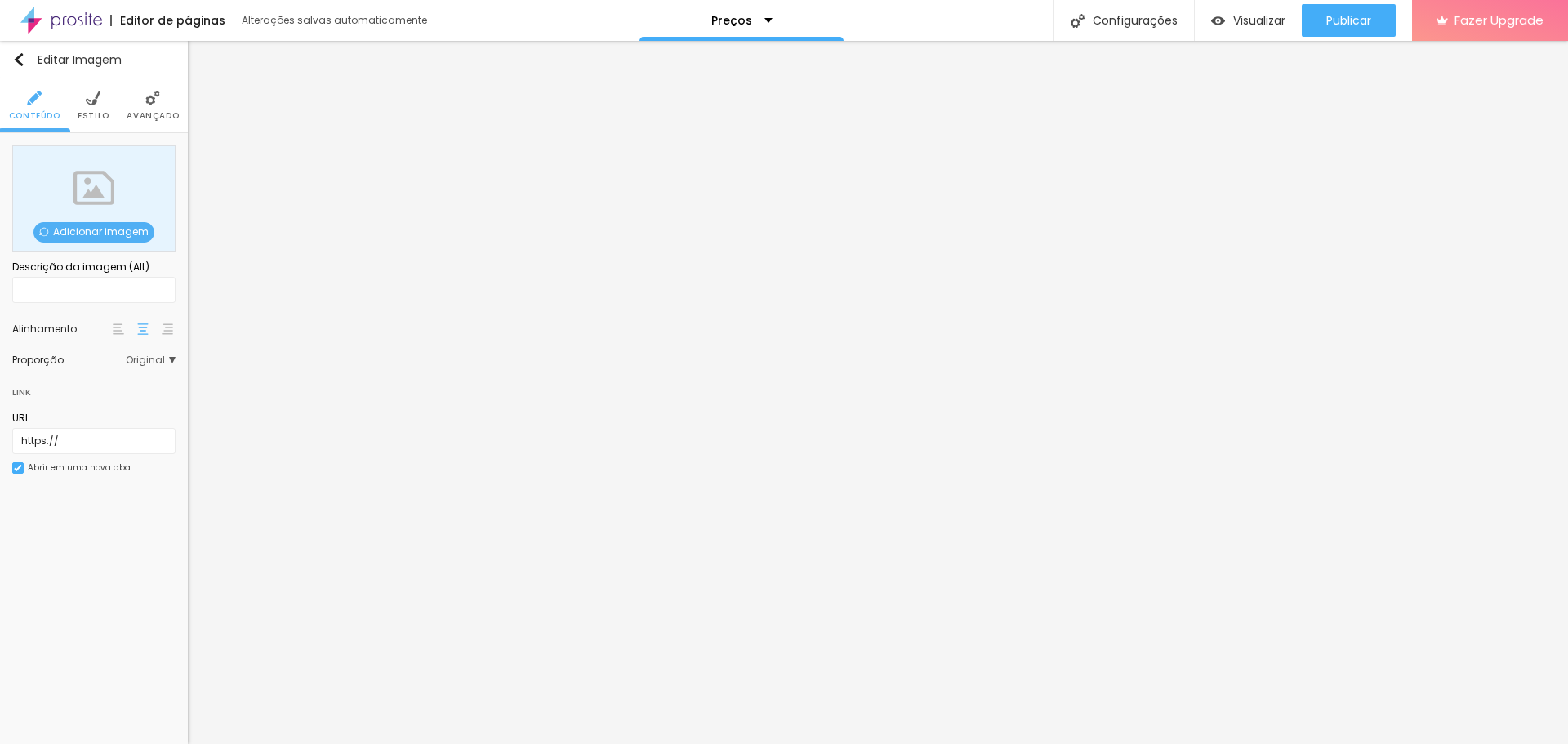
click at [84, 231] on span "Adicionar imagem" at bounding box center [93, 232] width 120 height 20
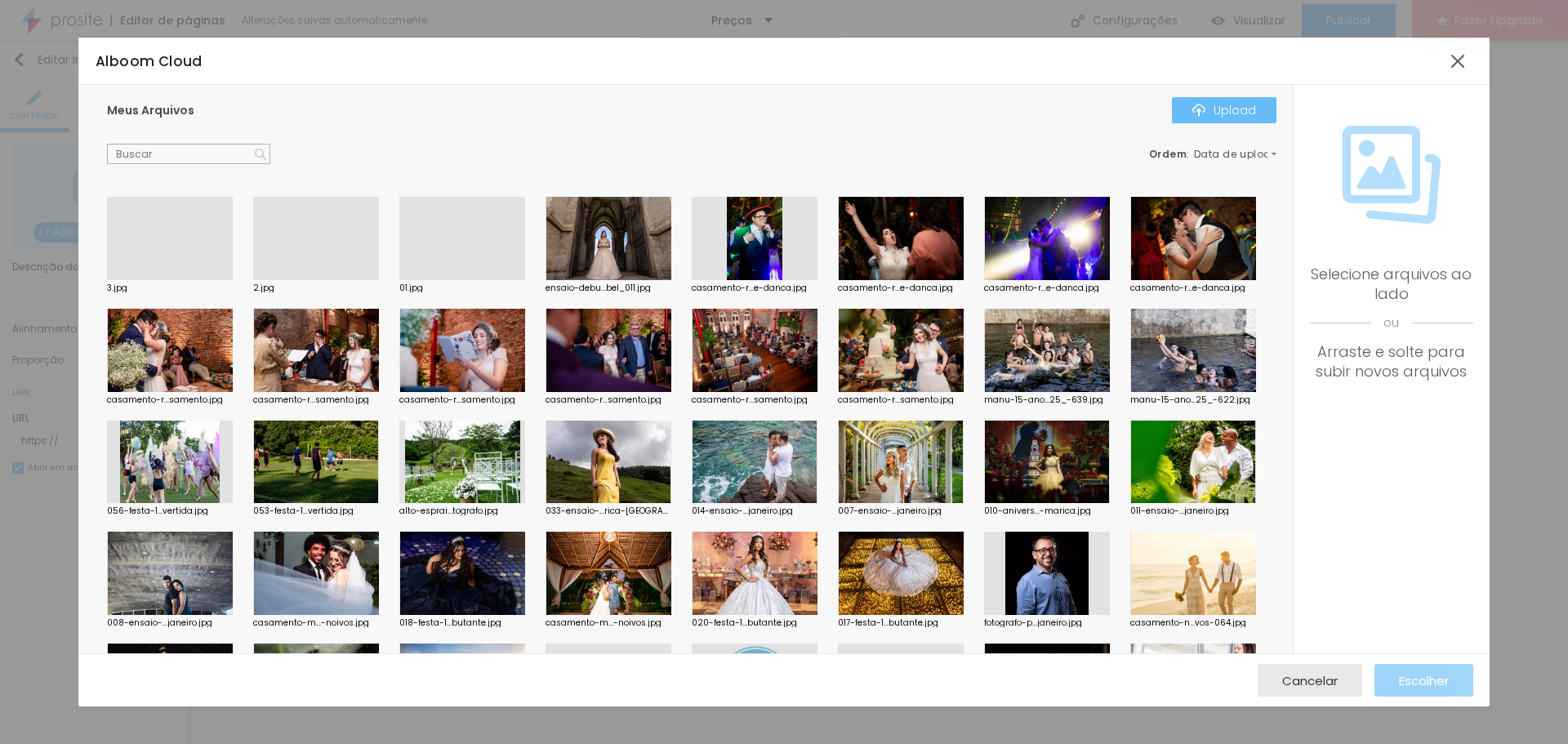
click at [1232, 105] on div "Upload" at bounding box center [1224, 110] width 63 height 13
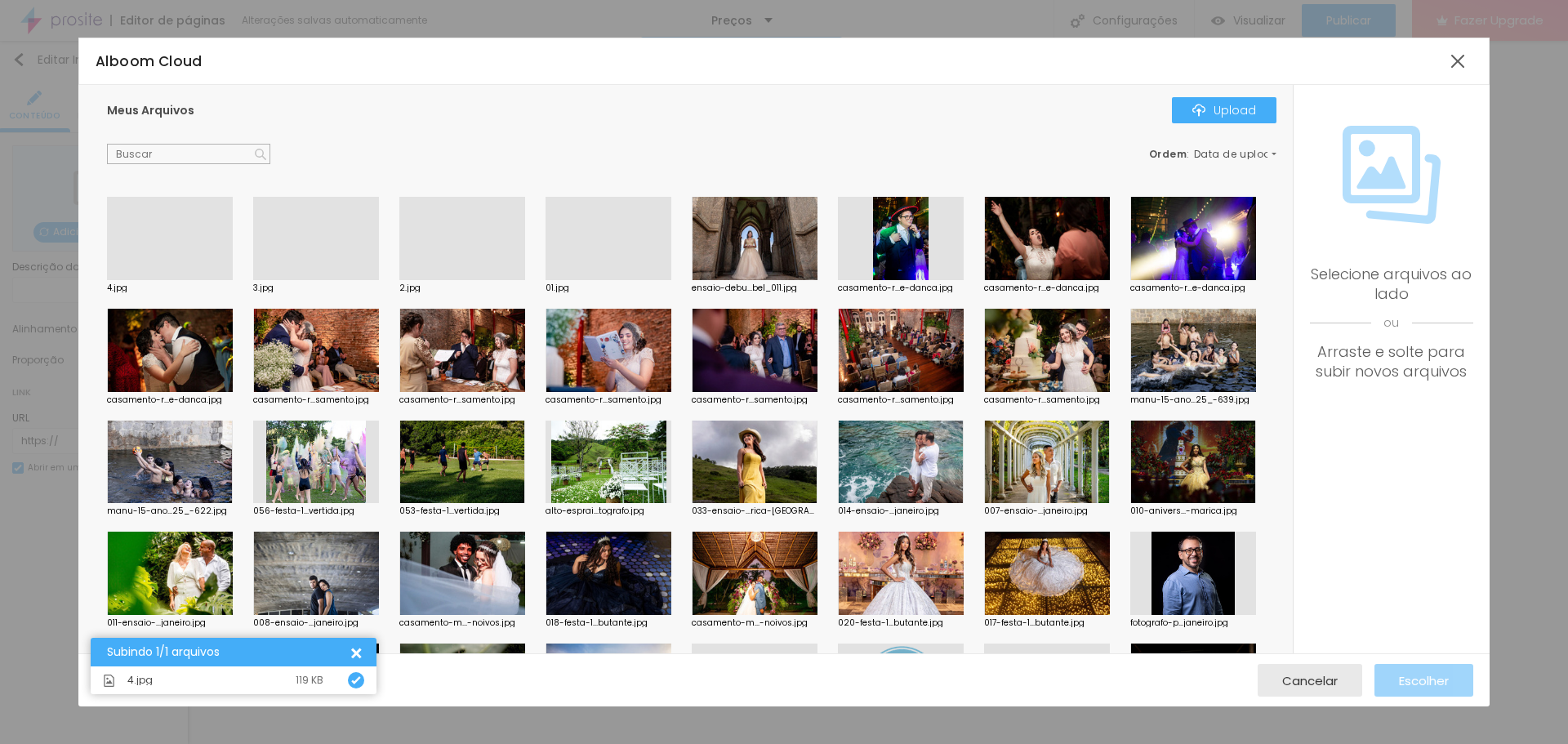
click at [170, 281] on div at bounding box center [170, 281] width 126 height 0
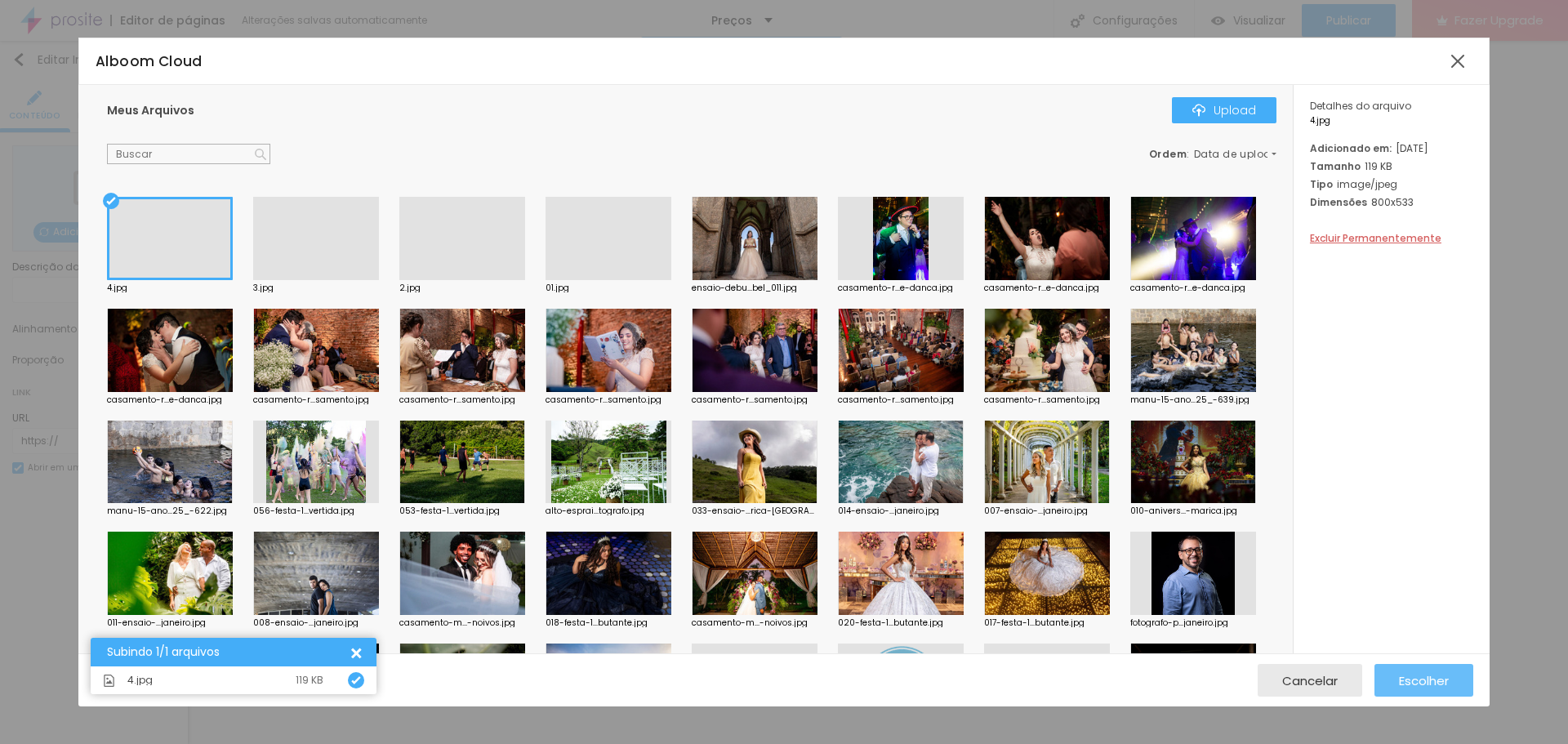
click at [1436, 676] on span "Escolher" at bounding box center [1424, 681] width 50 height 14
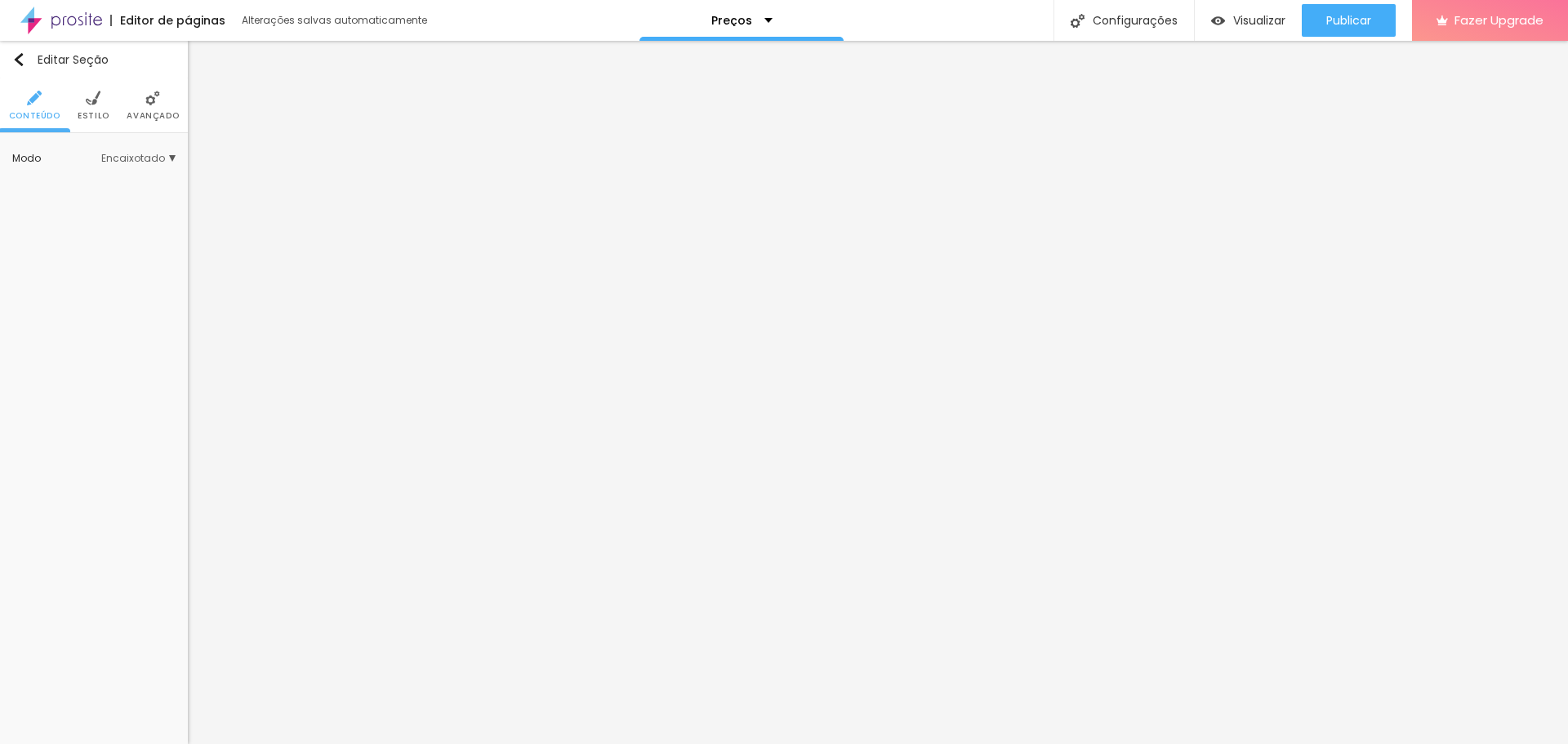
click at [129, 154] on span "Encaixotado" at bounding box center [138, 158] width 75 height 10
click at [106, 201] on span "Completo" at bounding box center [87, 204] width 50 height 14
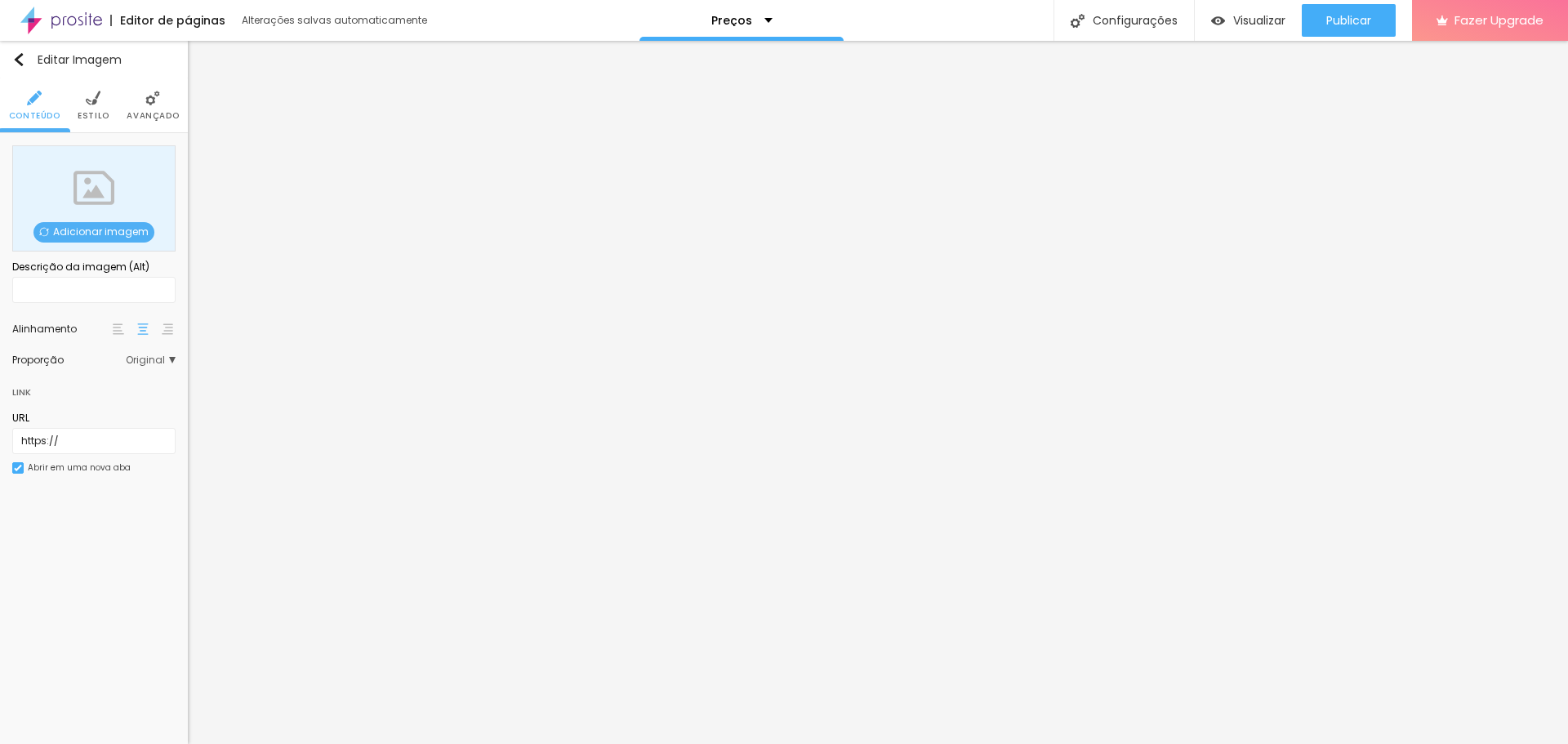
click at [98, 230] on span "Adicionar imagem" at bounding box center [93, 232] width 120 height 20
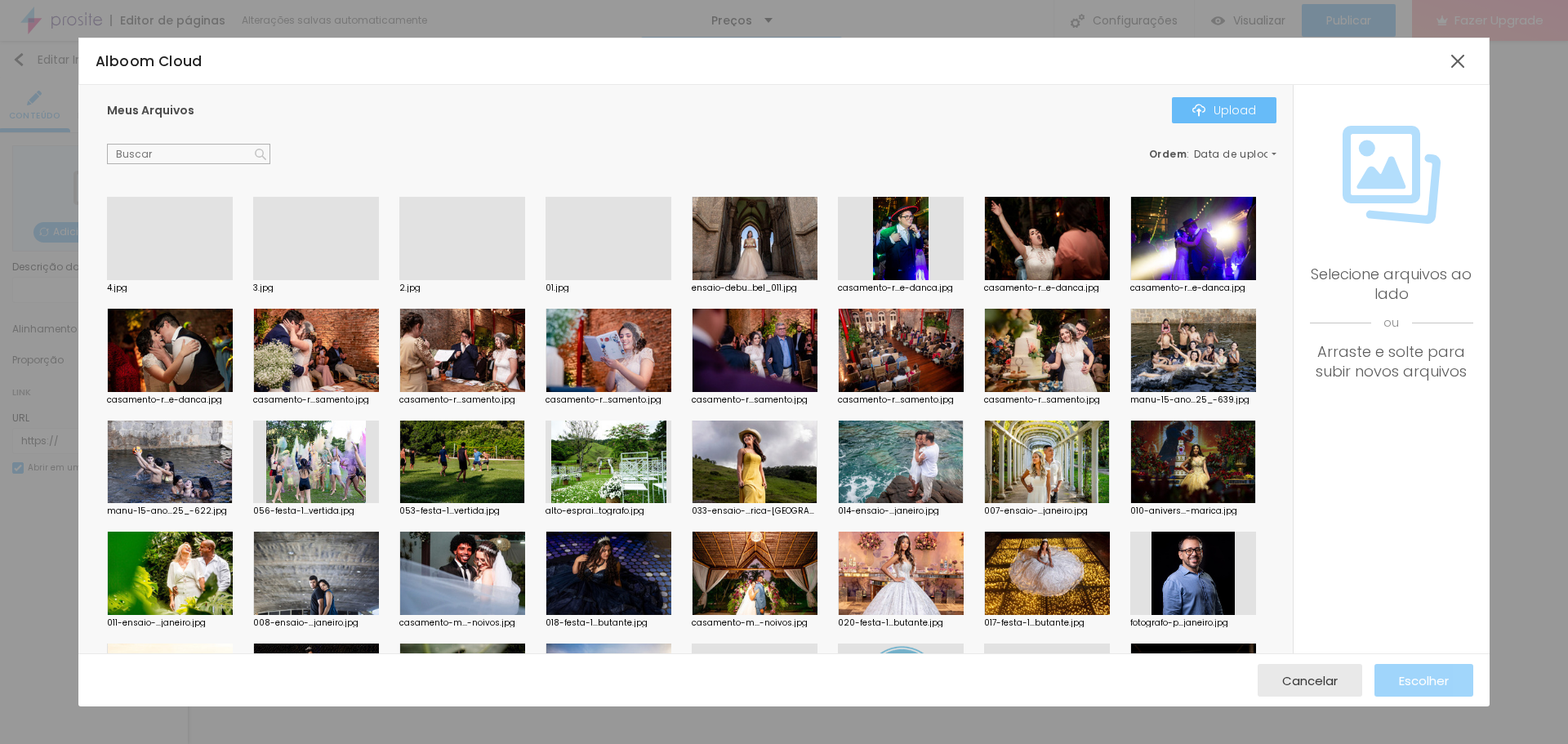
click at [1213, 109] on div "Upload" at bounding box center [1224, 110] width 63 height 13
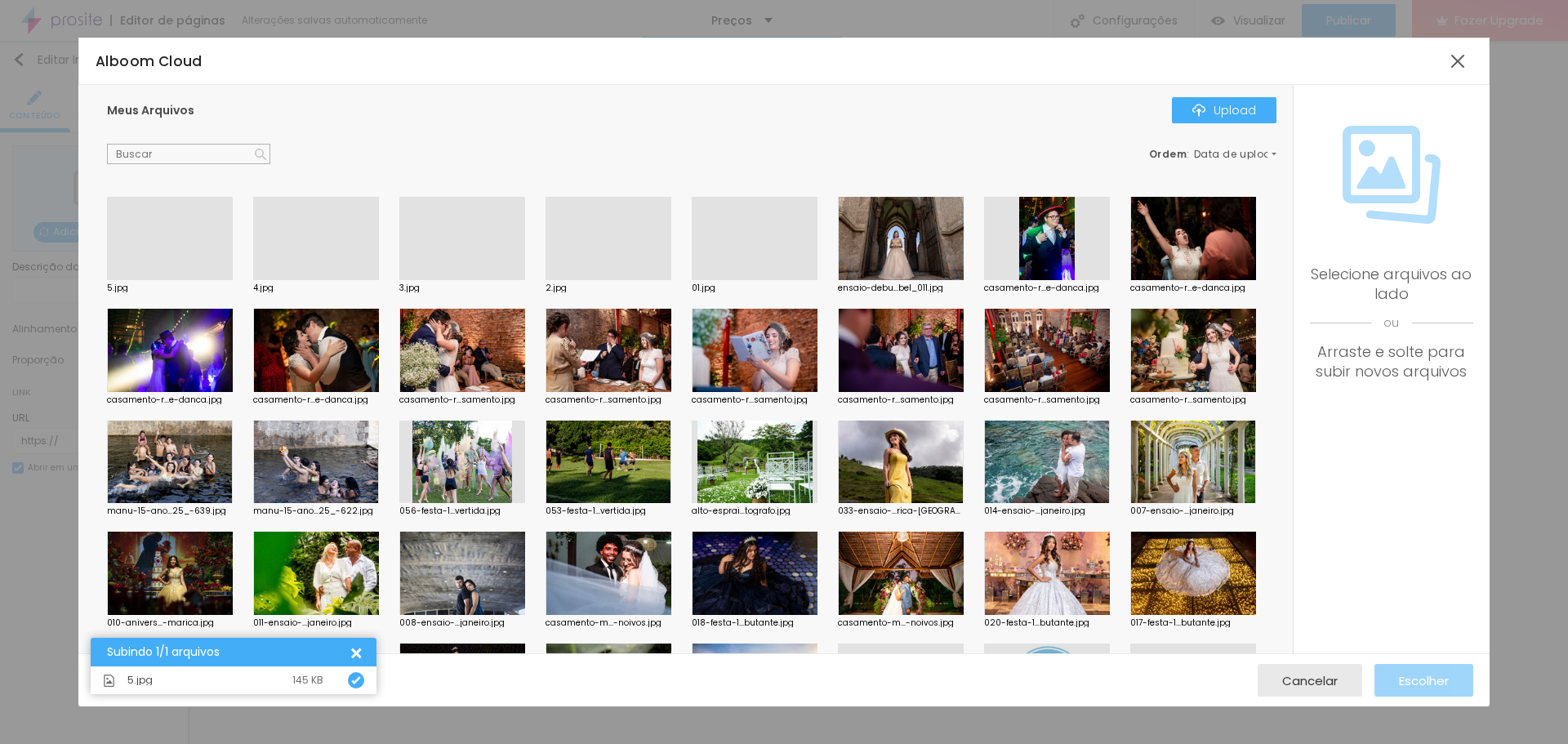
click at [175, 281] on div at bounding box center [170, 281] width 126 height 0
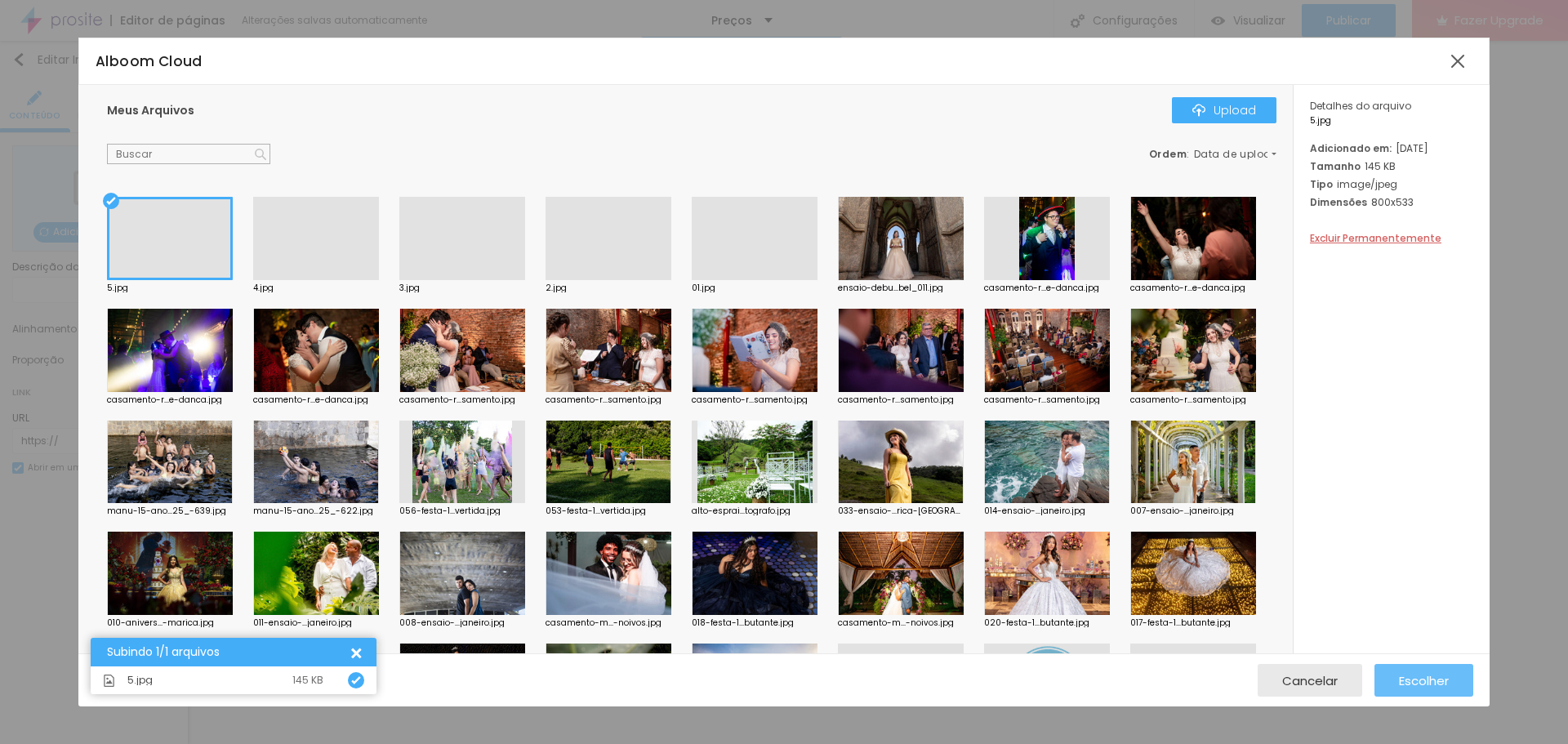
click at [1436, 680] on span "Escolher" at bounding box center [1424, 681] width 50 height 14
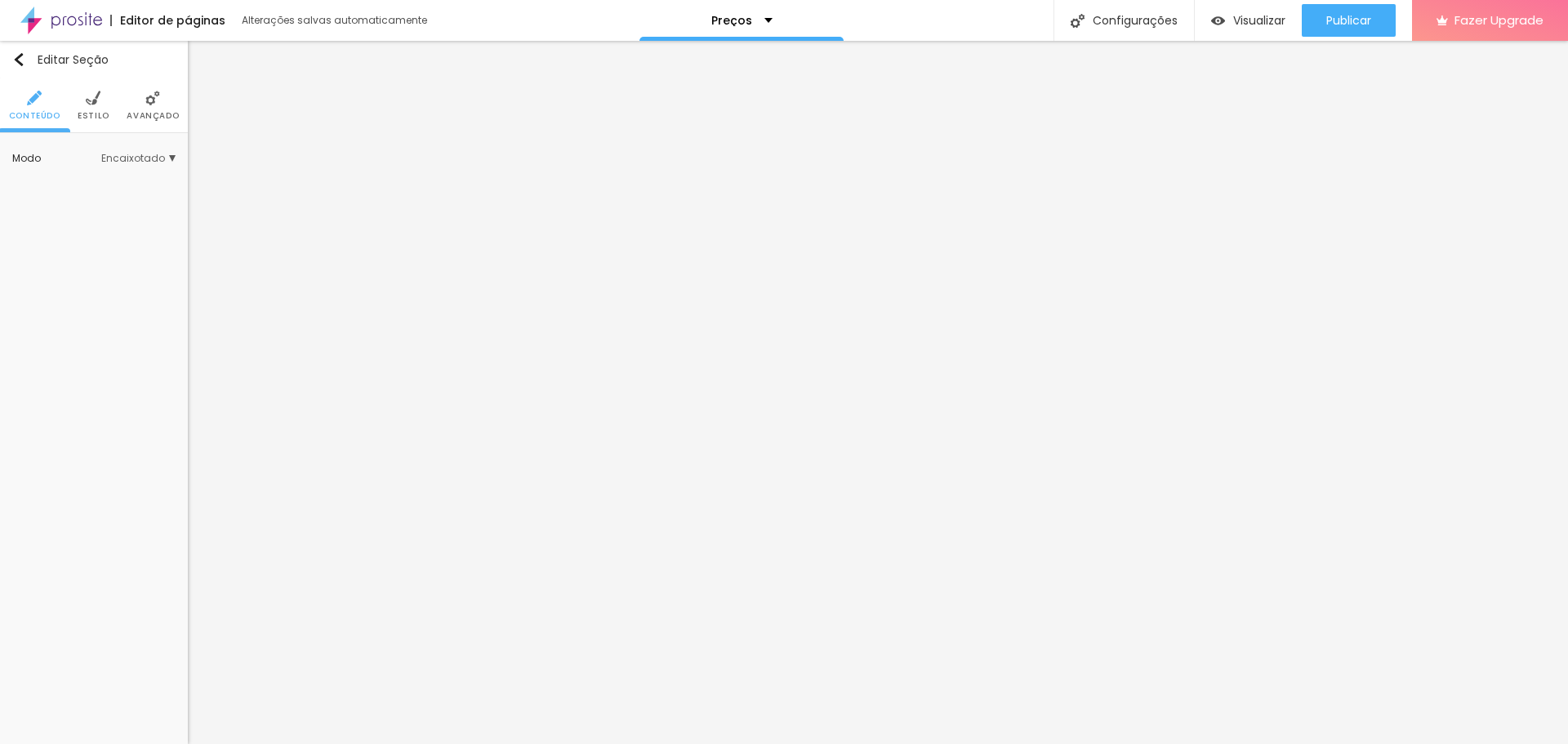
click at [128, 160] on span "Encaixotado" at bounding box center [138, 158] width 75 height 10
click at [93, 200] on span "Completo" at bounding box center [87, 204] width 50 height 14
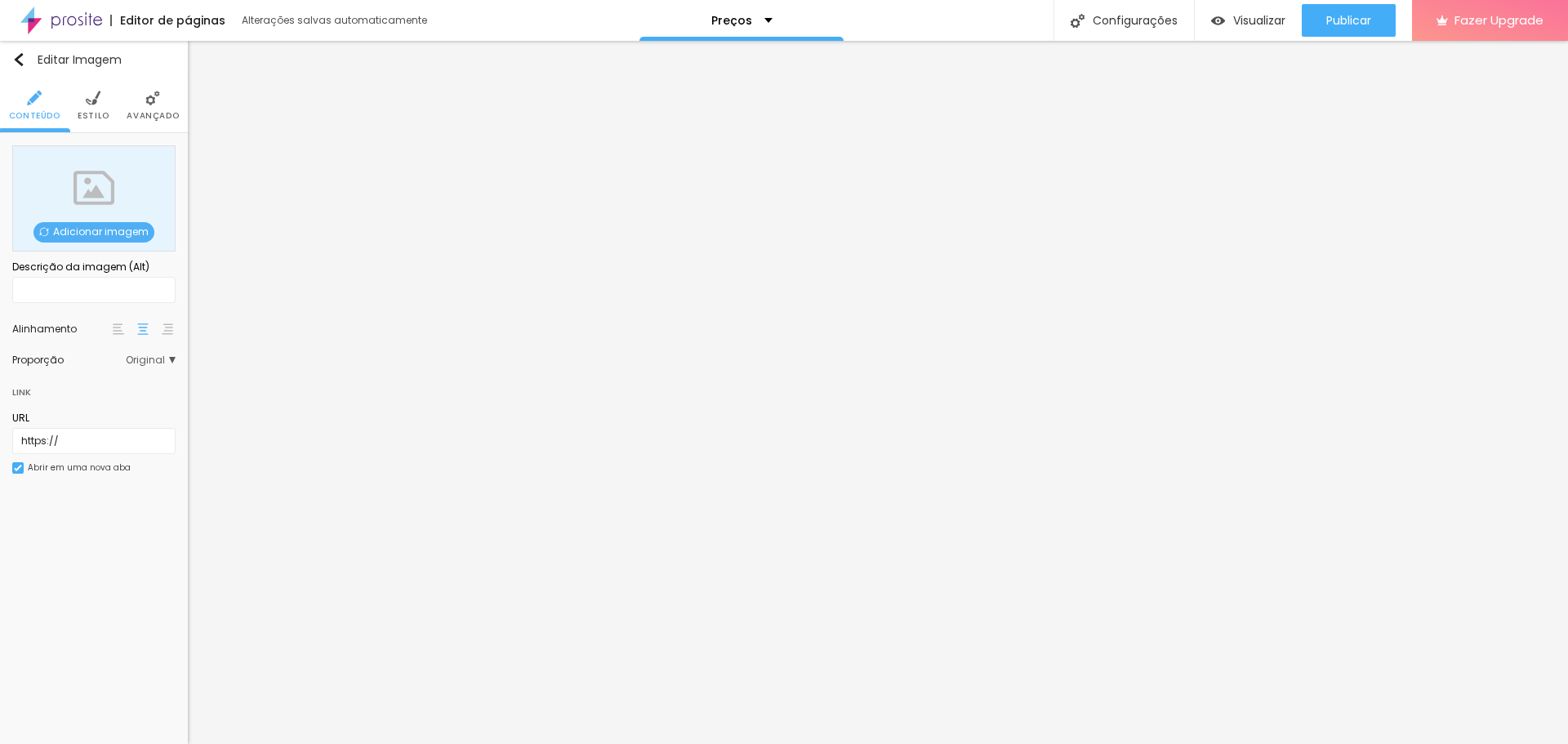
click at [109, 218] on div "Adicionar imagem" at bounding box center [94, 198] width 164 height 106
click at [114, 223] on span "Adicionar imagem" at bounding box center [93, 232] width 120 height 20
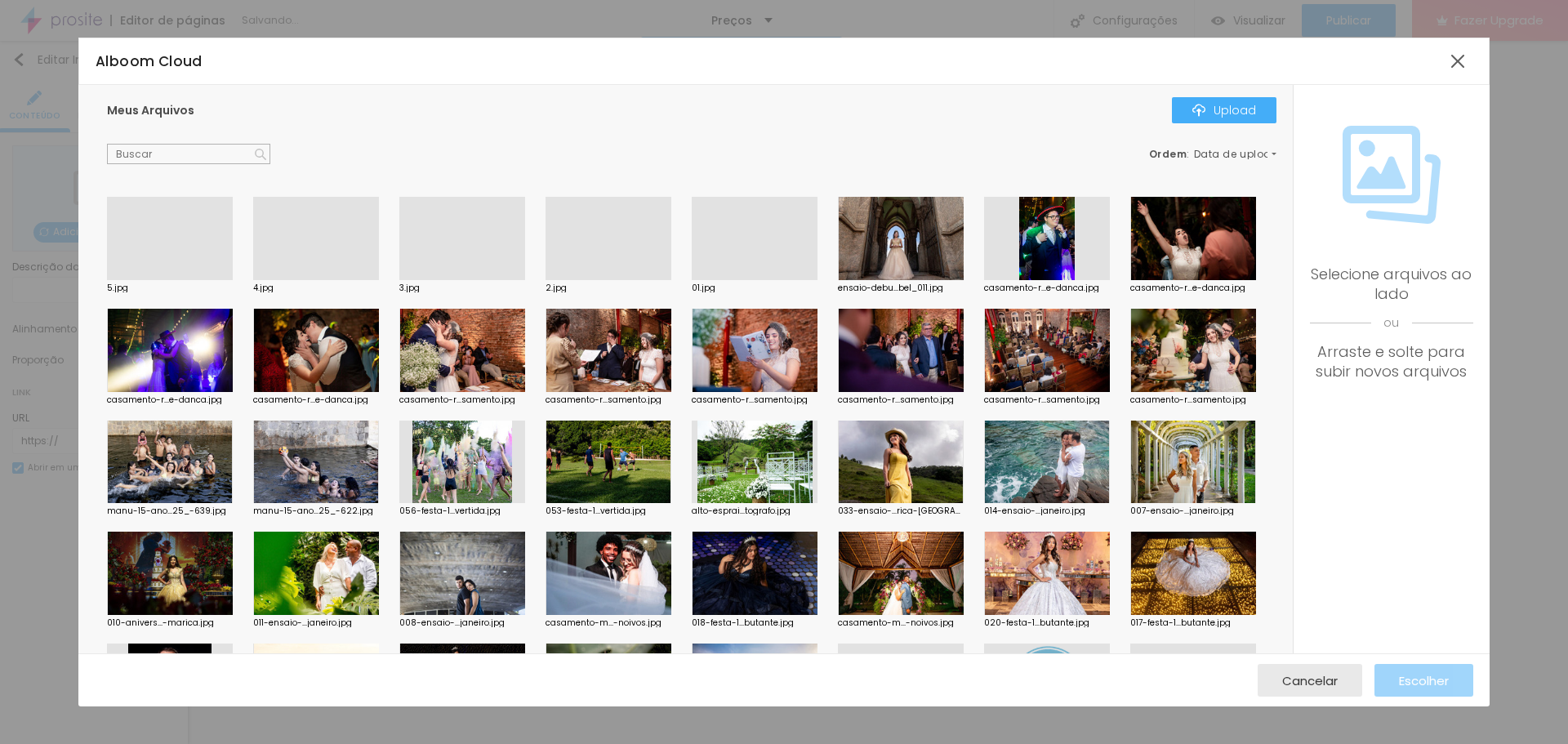
click at [1237, 96] on div "Meus Arquivos Upload Ordem : Data de upload 5.jpg 4.jpg 3.jpg 2.jpg 01.jpg ensa…" at bounding box center [685, 369] width 1214 height 569
click at [1236, 111] on div "Upload" at bounding box center [1224, 110] width 63 height 13
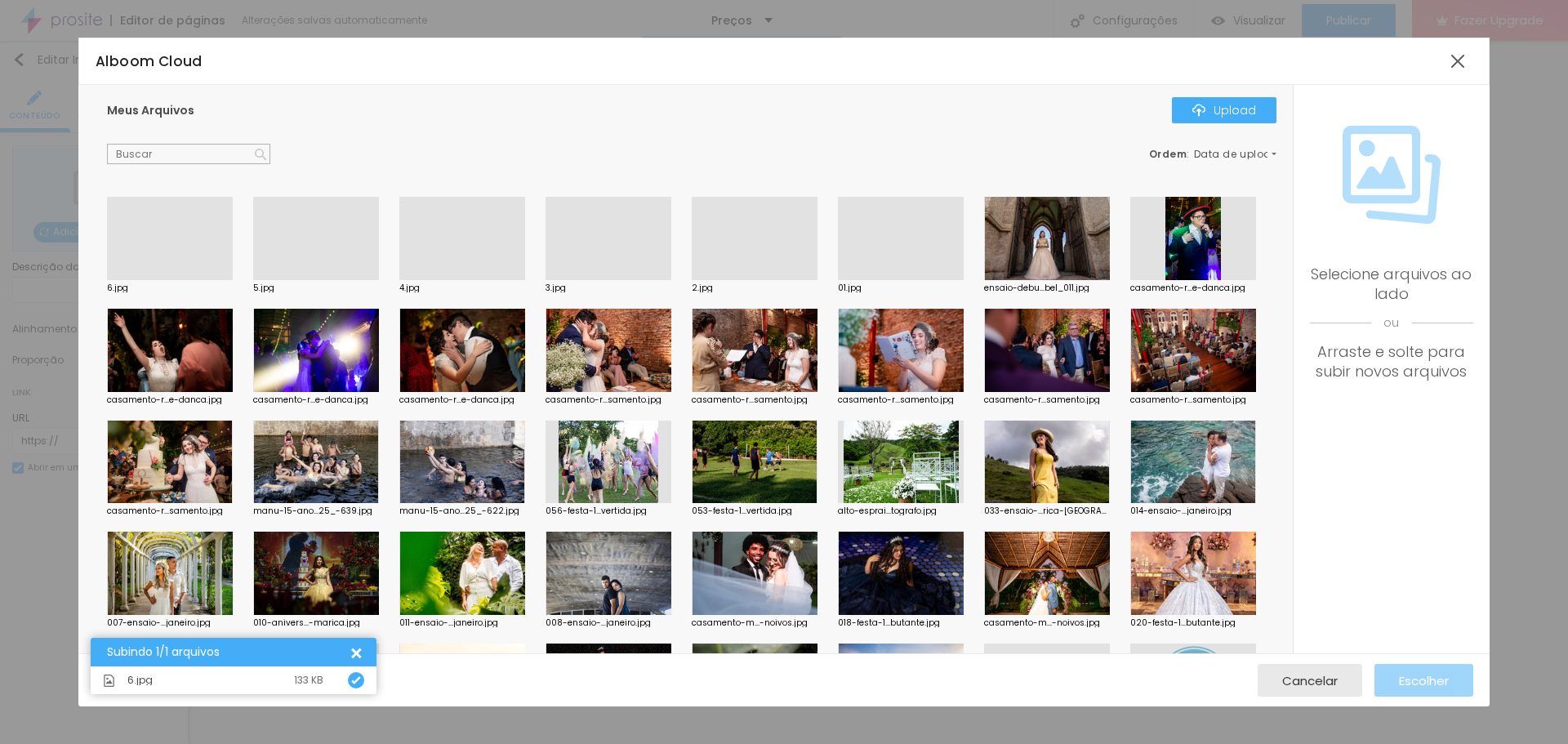
click at [157, 281] on div at bounding box center [170, 281] width 126 height 0
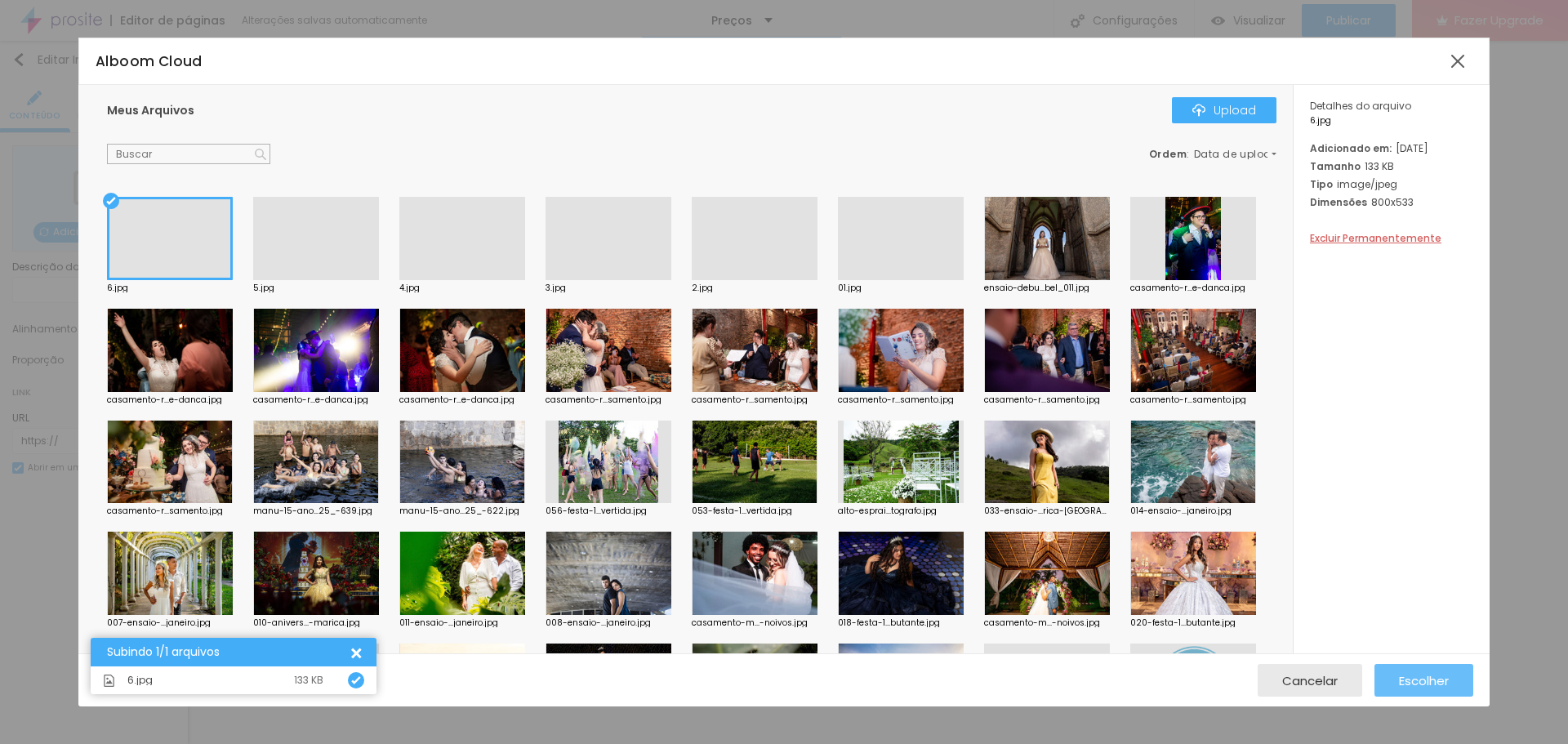
click at [1429, 680] on span "Escolher" at bounding box center [1424, 681] width 50 height 14
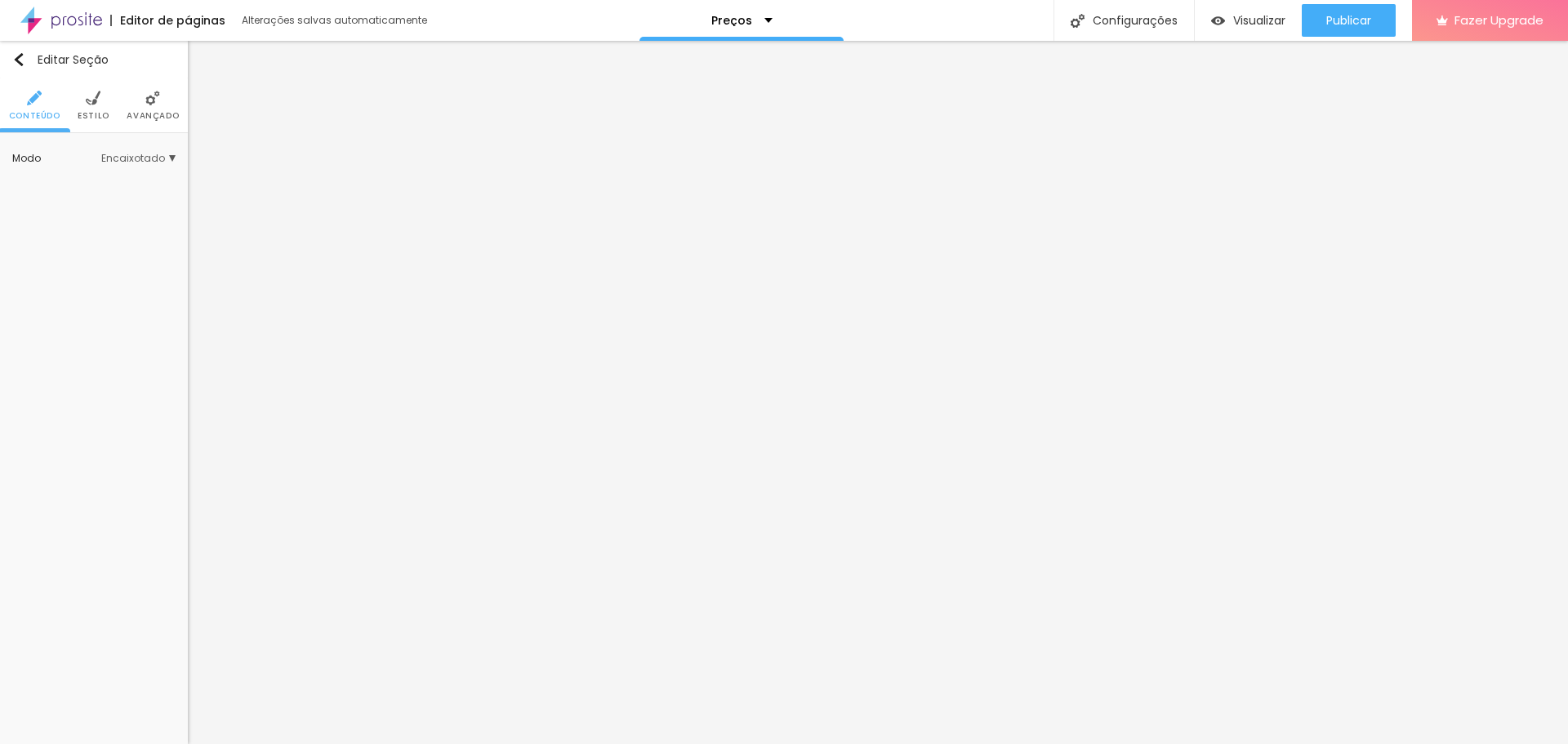
click at [113, 150] on div "Modo Encaixotado Encaixotado Completo" at bounding box center [94, 158] width 164 height 26
click at [138, 162] on span "Encaixotado" at bounding box center [138, 158] width 75 height 10
click at [100, 206] on span "Completo" at bounding box center [87, 204] width 50 height 14
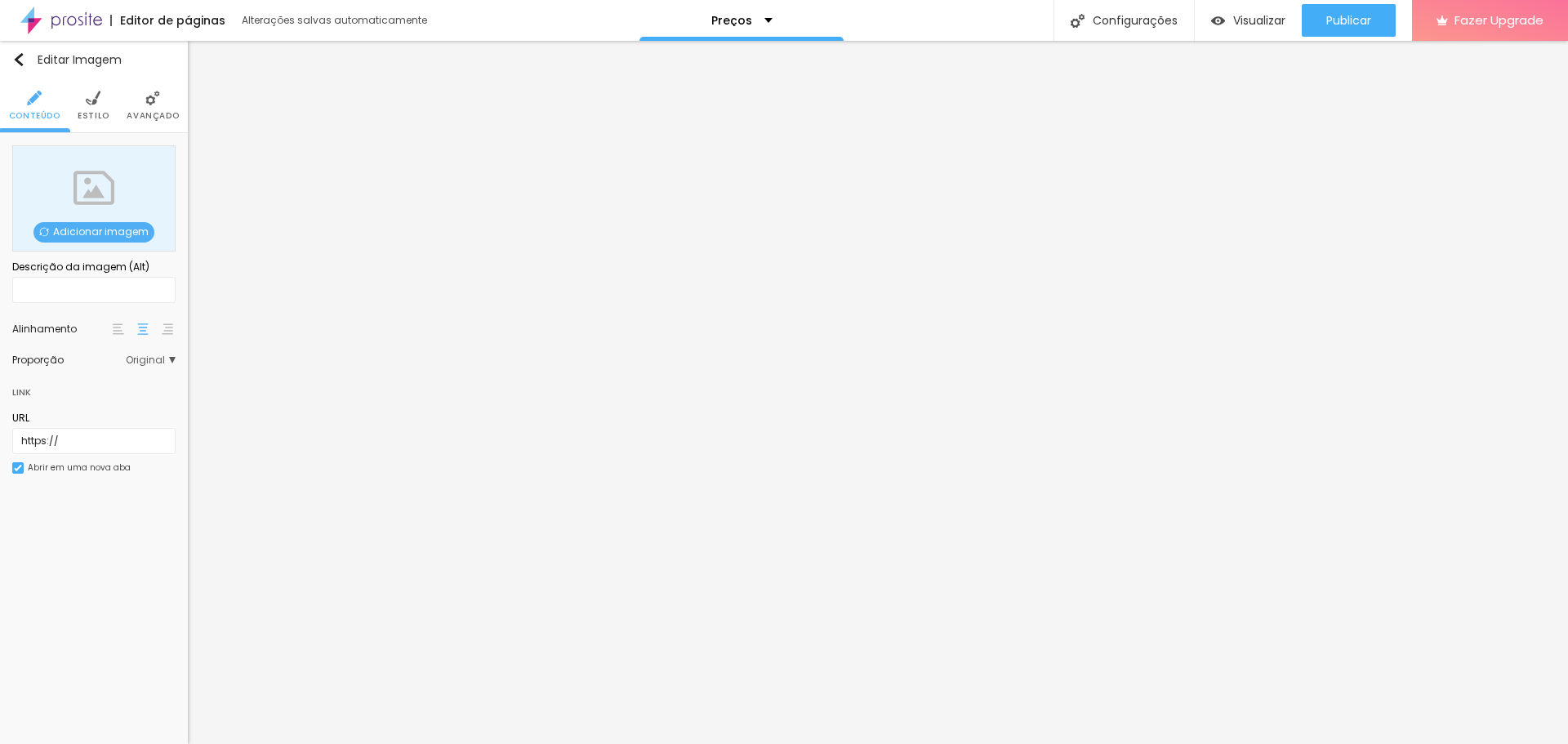
click at [92, 236] on span "Adicionar imagem" at bounding box center [93, 232] width 120 height 20
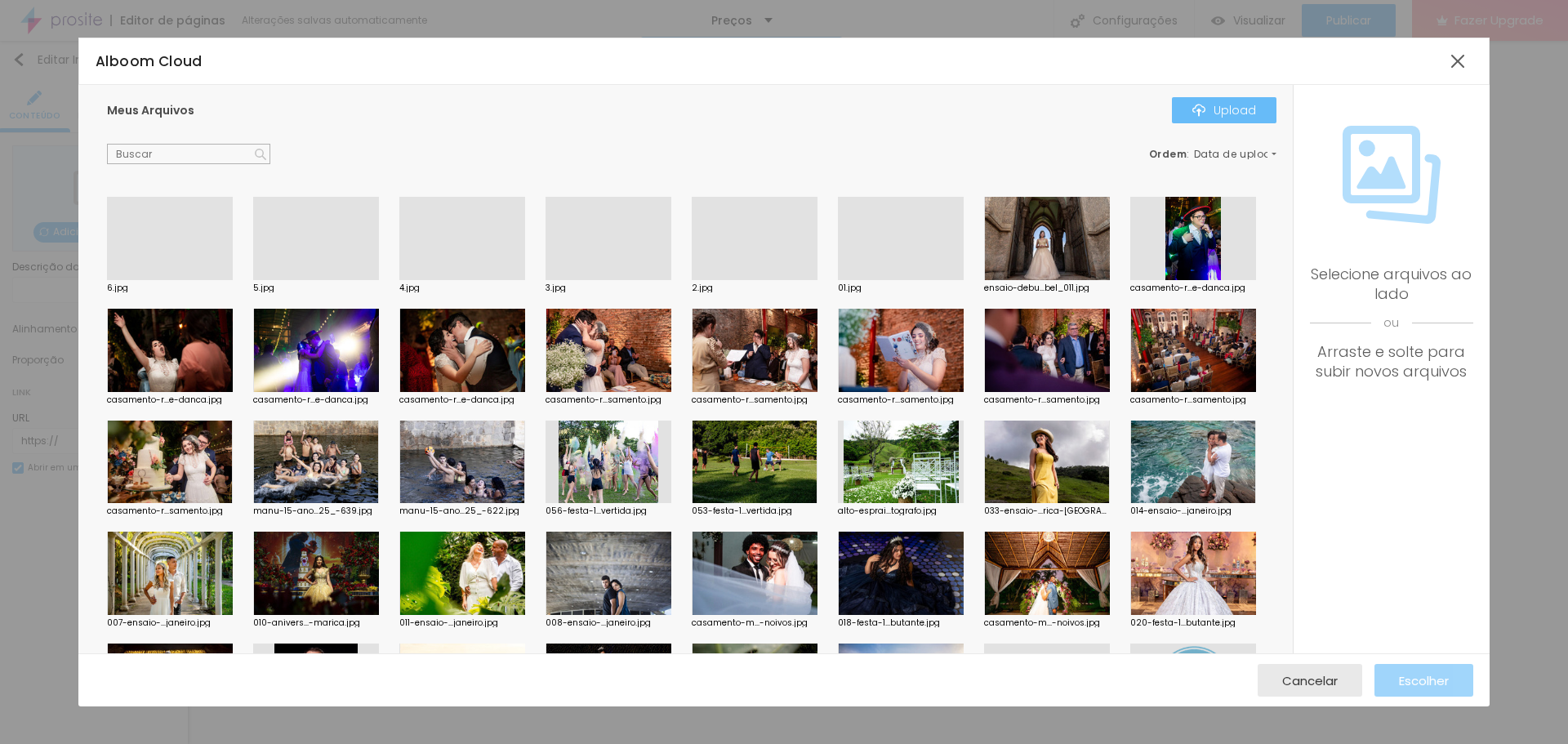
click at [1214, 120] on button "Upload" at bounding box center [1224, 111] width 105 height 26
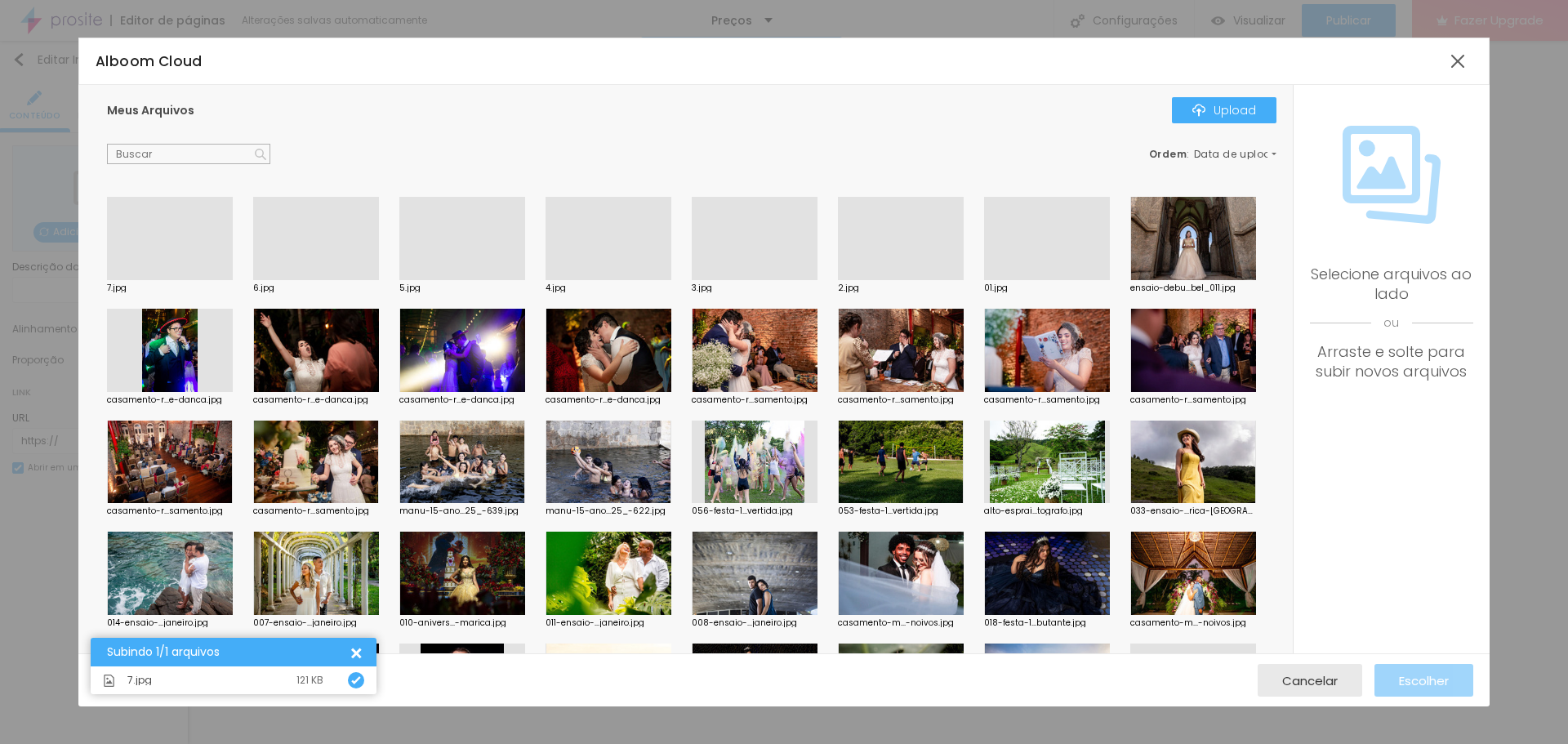
click at [136, 281] on div at bounding box center [170, 281] width 126 height 0
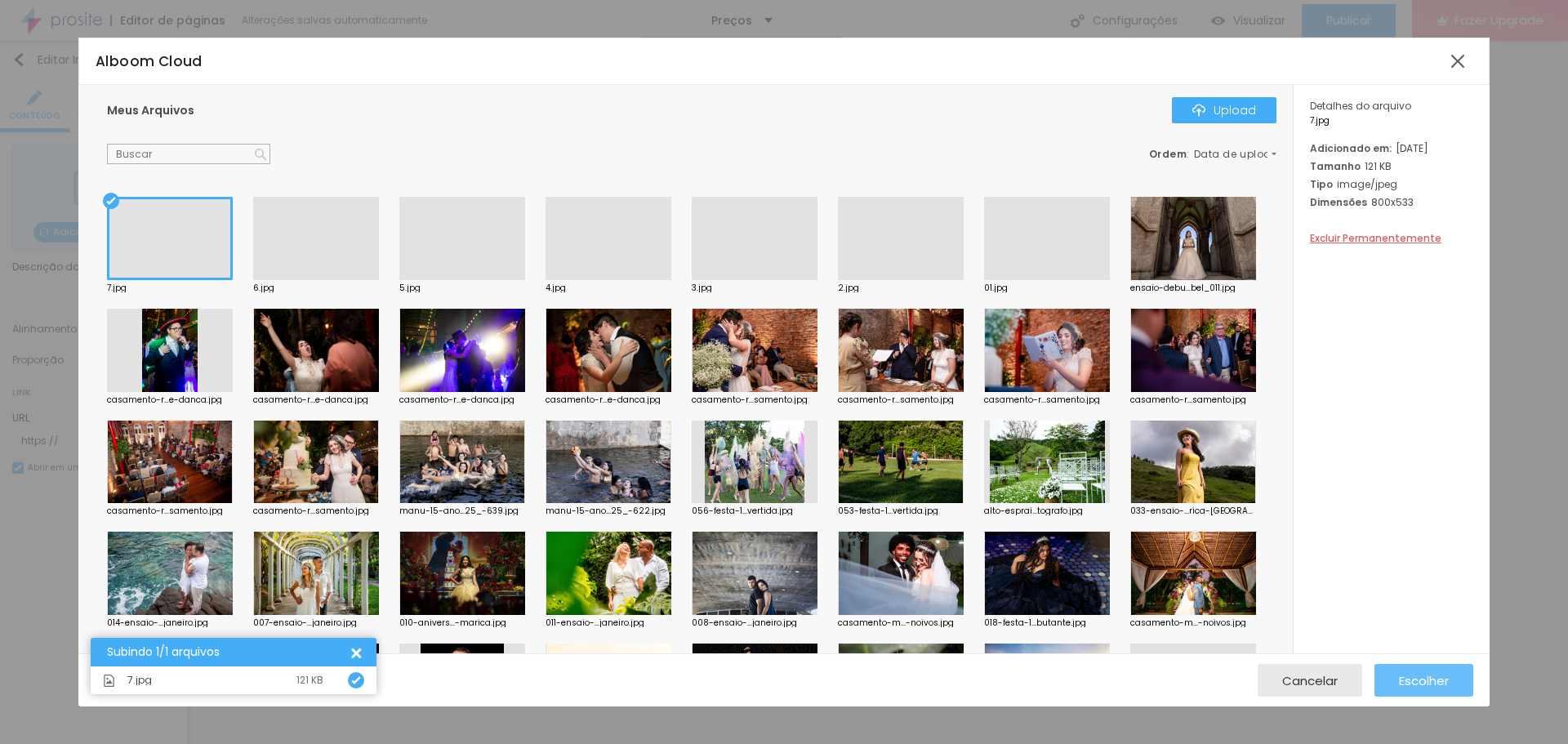
click at [1436, 677] on span "Escolher" at bounding box center [1424, 681] width 50 height 14
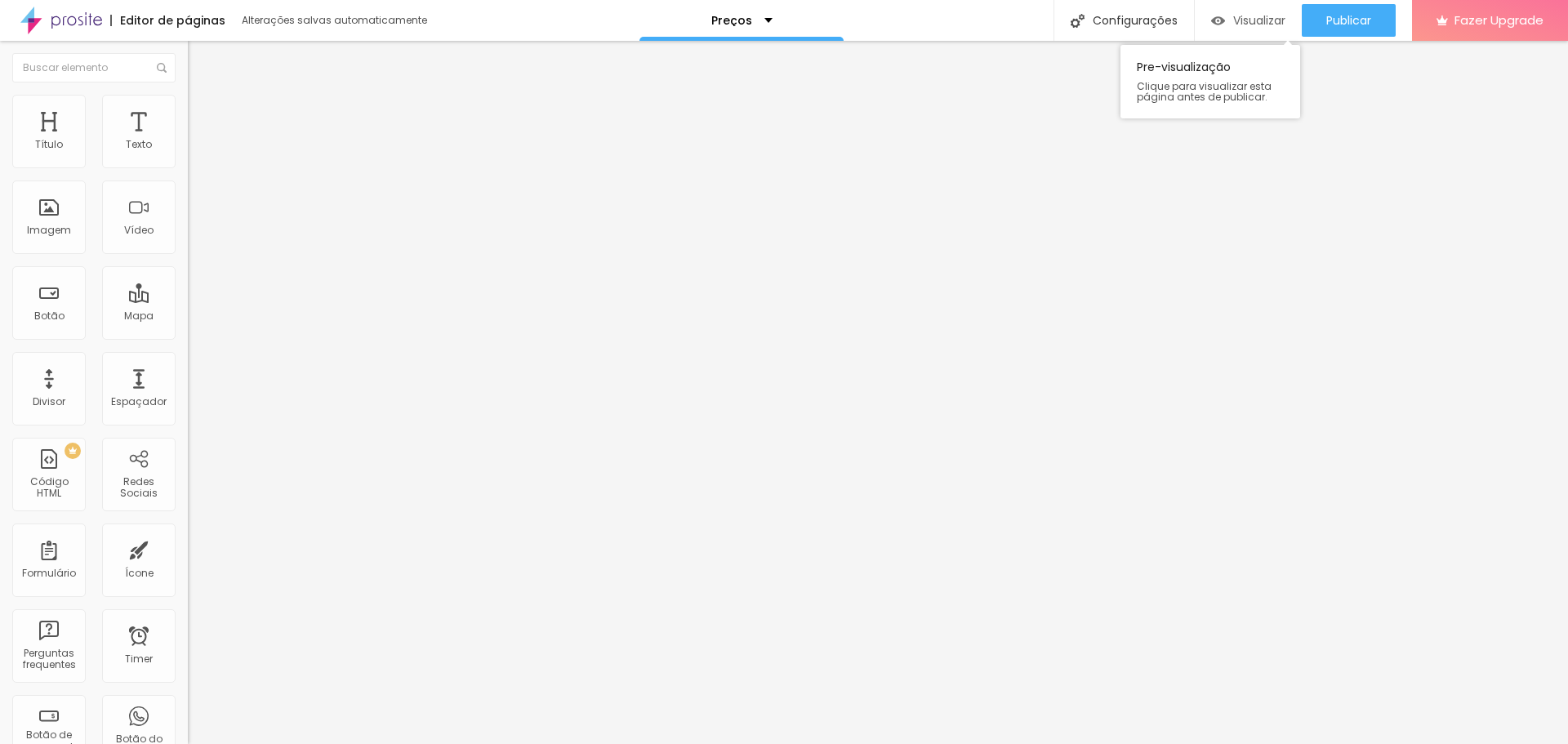
click at [1258, 18] on span "Visualizar" at bounding box center [1258, 20] width 52 height 13
click at [1362, 19] on span "Publicar" at bounding box center [1348, 20] width 45 height 13
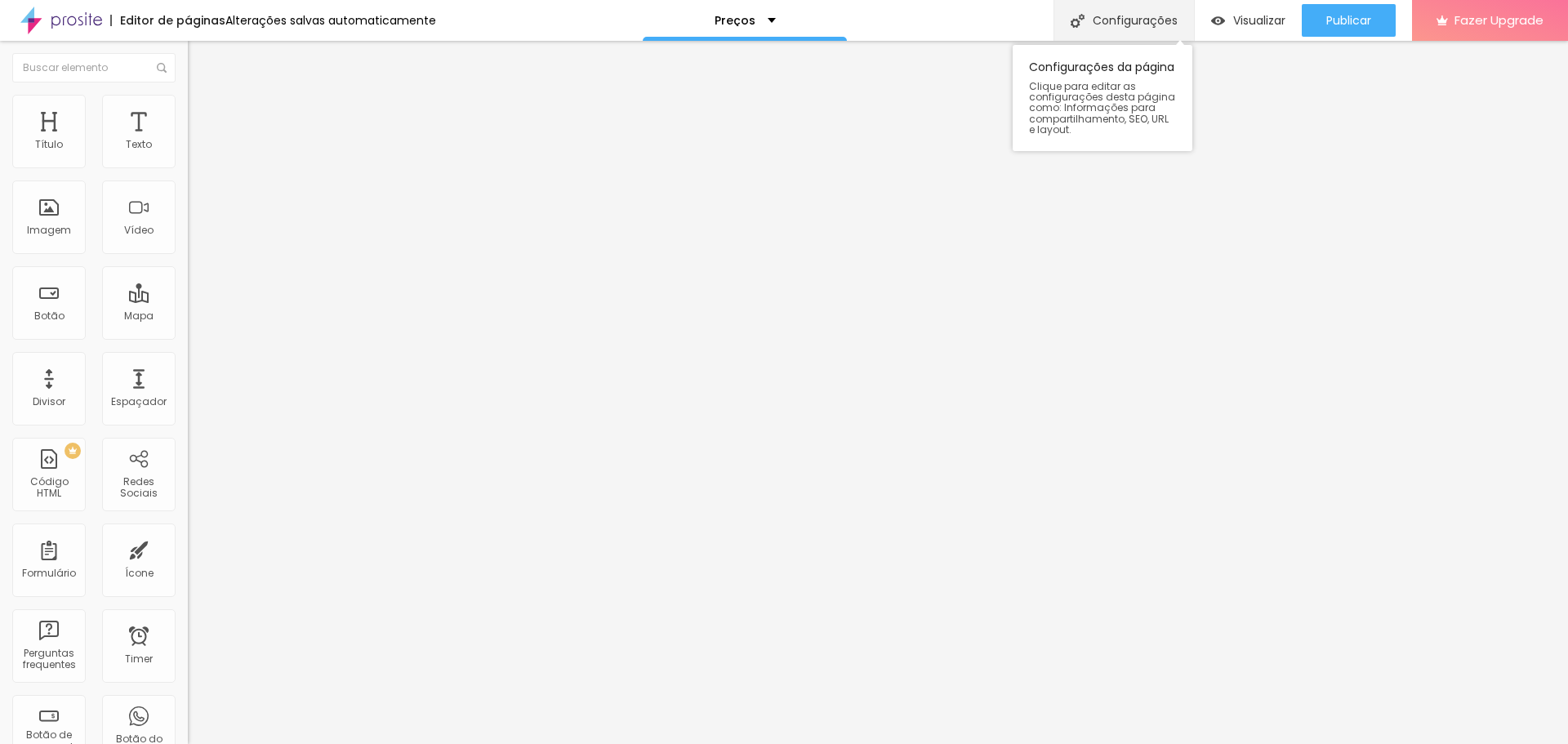
click at [1138, 27] on div "Configurações" at bounding box center [1124, 20] width 141 height 40
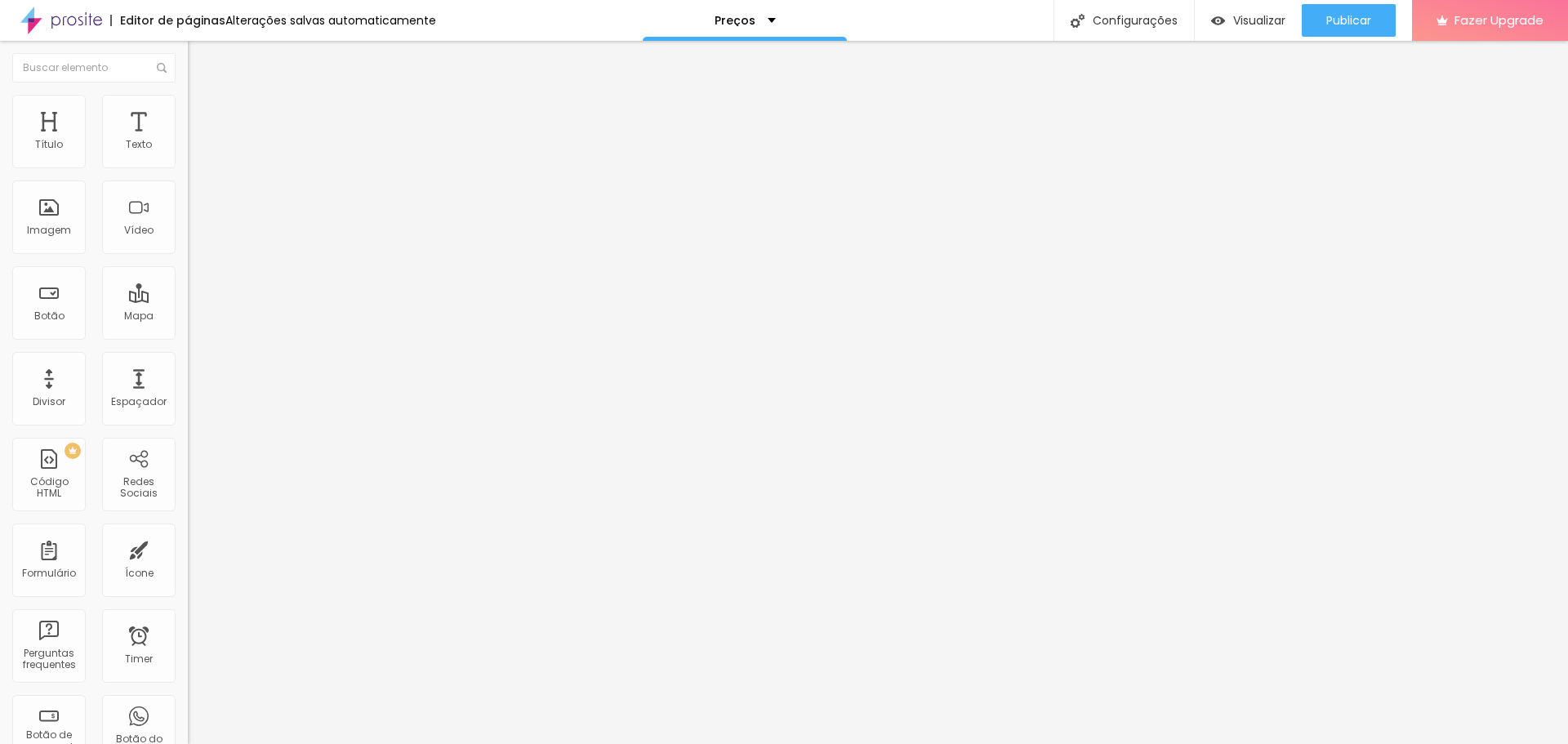
type input "casamentos-2025"
drag, startPoint x: 752, startPoint y: 188, endPoint x: 630, endPoint y: 188, distance: 122.0
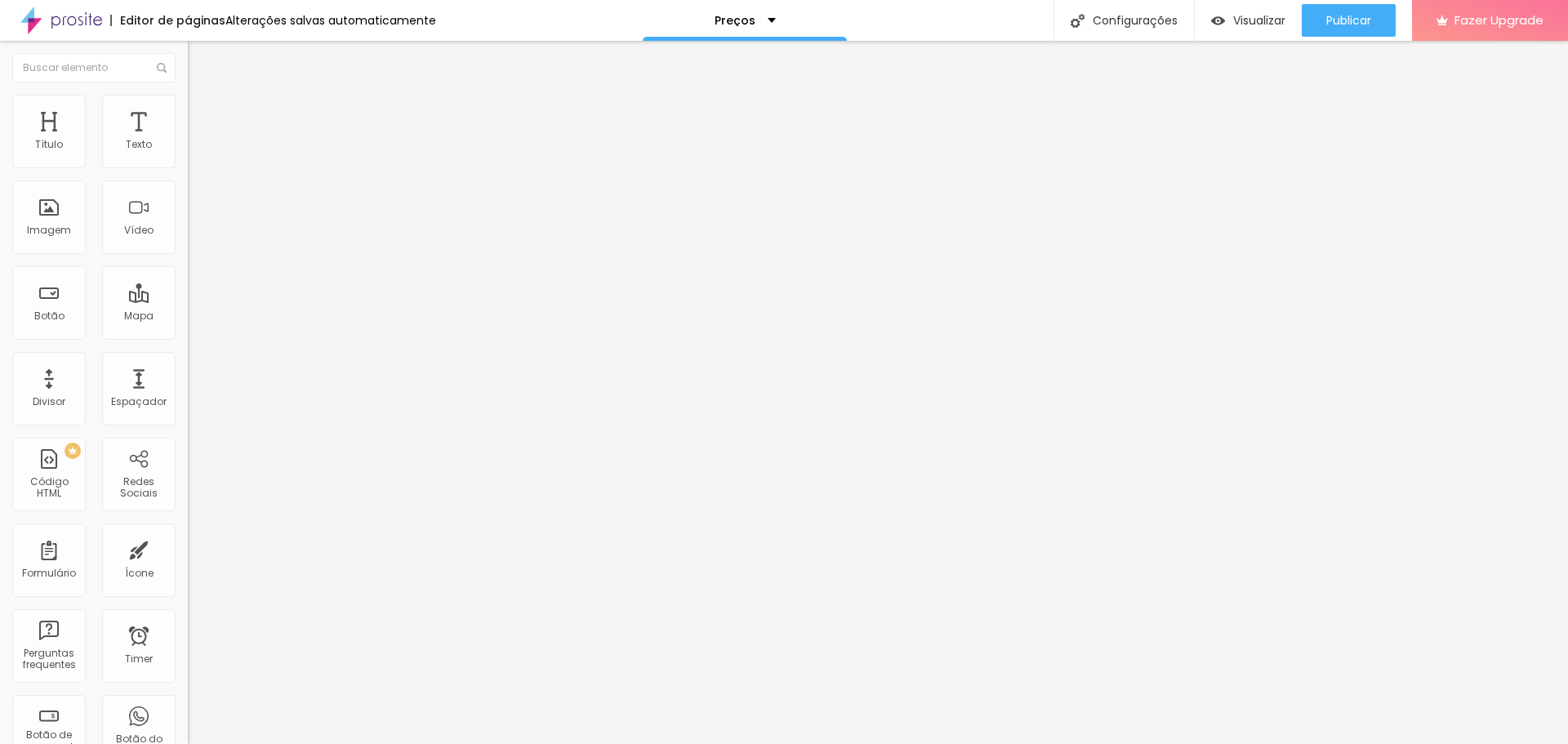
drag, startPoint x: 641, startPoint y: 272, endPoint x: 748, endPoint y: 271, distance: 107.0
paste input "casamentos-2025"
type input "/casamentos-2025"
drag, startPoint x: 769, startPoint y: 190, endPoint x: 748, endPoint y: 189, distance: 21.0
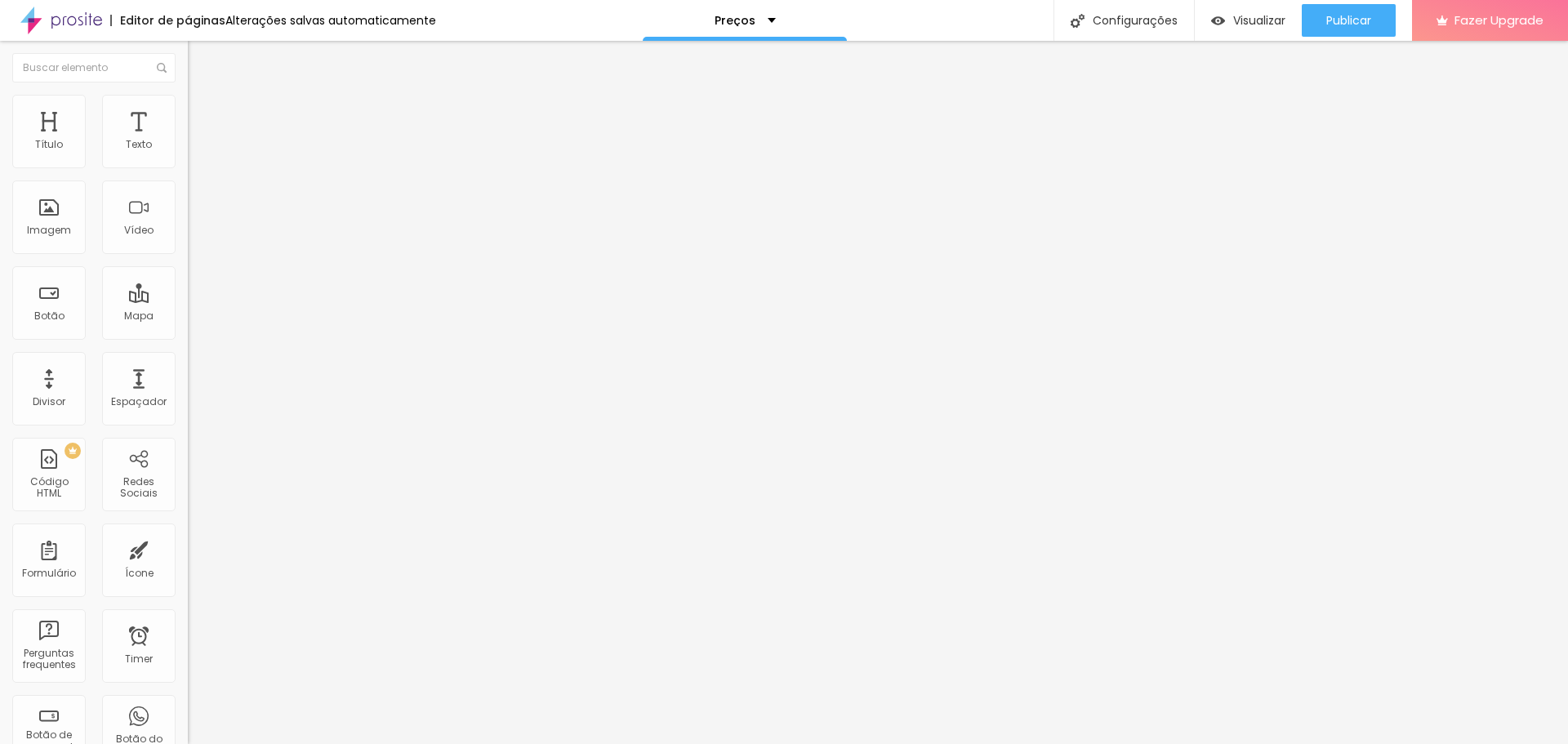
type input "Proposta casamentos 2025"
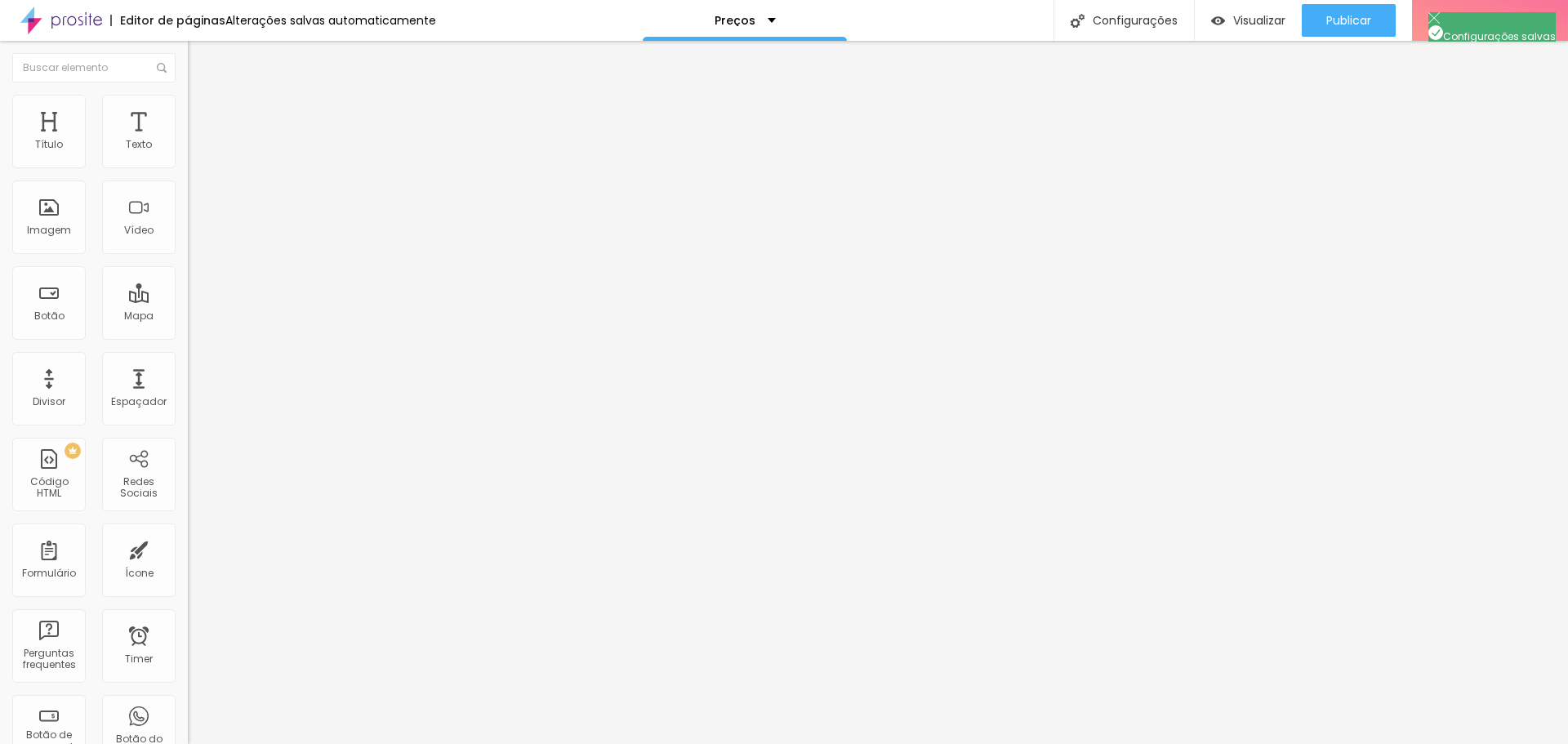
click at [1236, 18] on span "Visualizar" at bounding box center [1258, 20] width 52 height 13
